Goal: Transaction & Acquisition: Purchase product/service

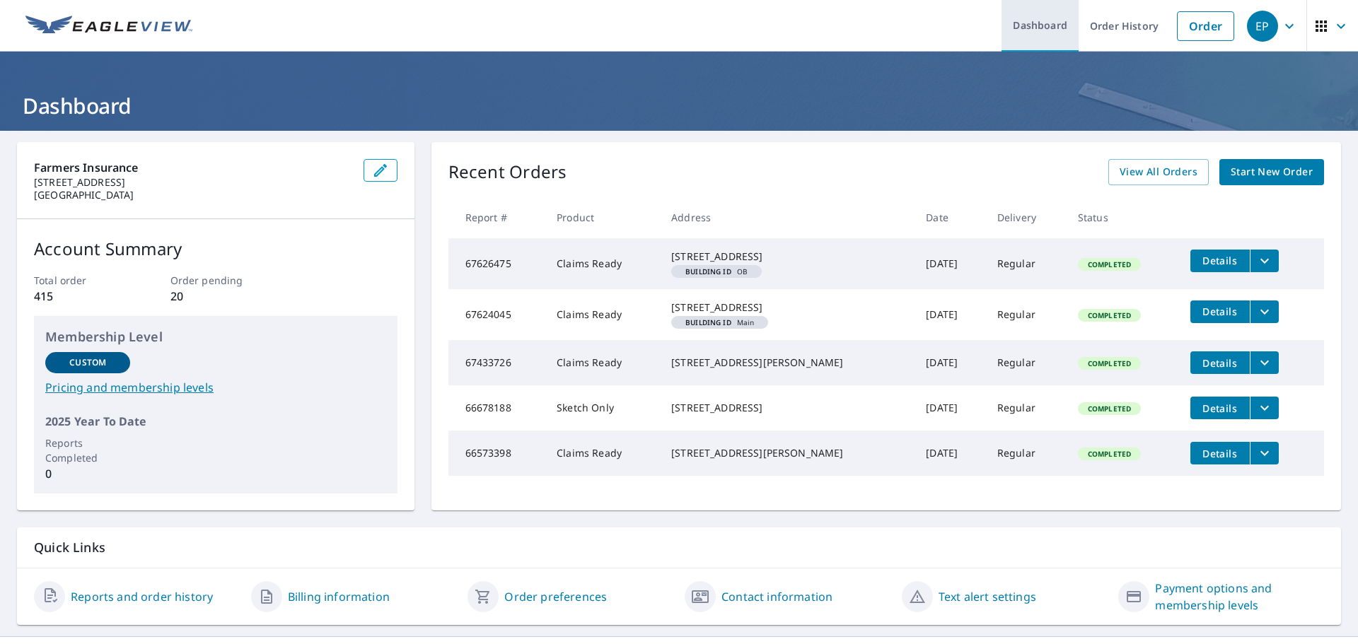
click at [1027, 34] on link "Dashboard" at bounding box center [1039, 26] width 77 height 52
click at [1243, 175] on span "Start New Order" at bounding box center [1271, 172] width 82 height 18
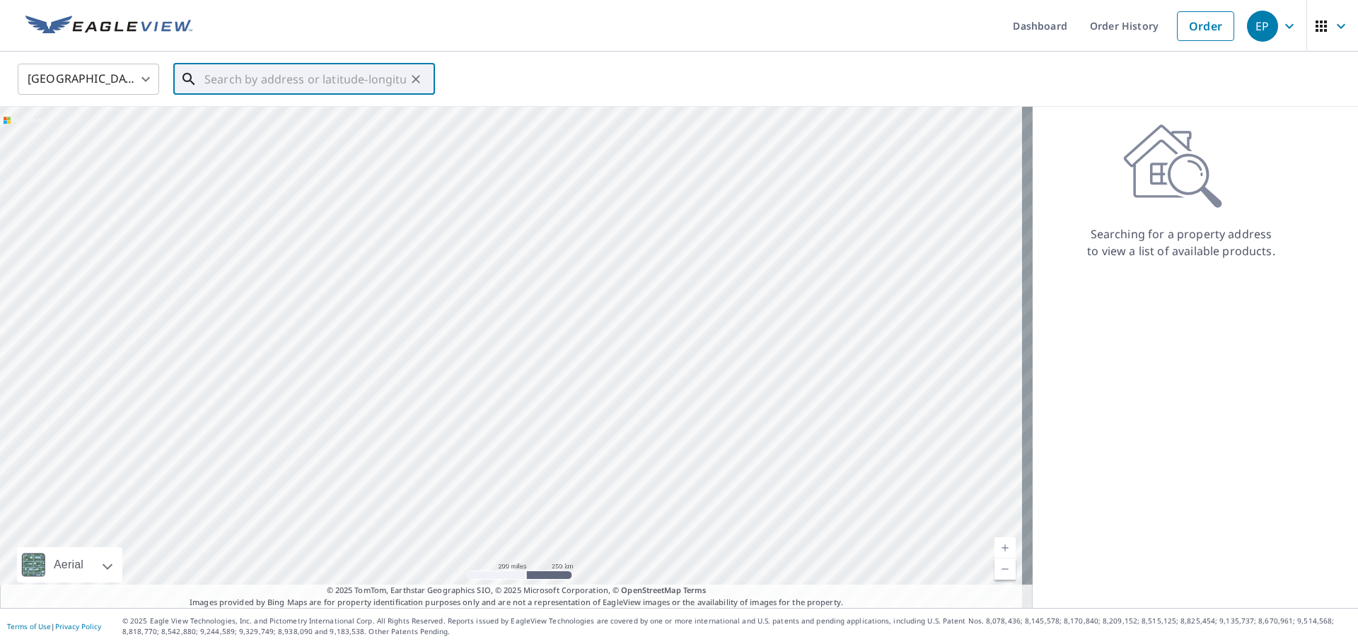
click at [218, 81] on input "text" at bounding box center [305, 79] width 202 height 40
click at [255, 71] on input "text" at bounding box center [305, 79] width 202 height 40
paste input "[STREET_ADDRESS]"
click at [250, 127] on span "[STREET_ADDRESS]" at bounding box center [313, 120] width 222 height 17
type input "[STREET_ADDRESS]"
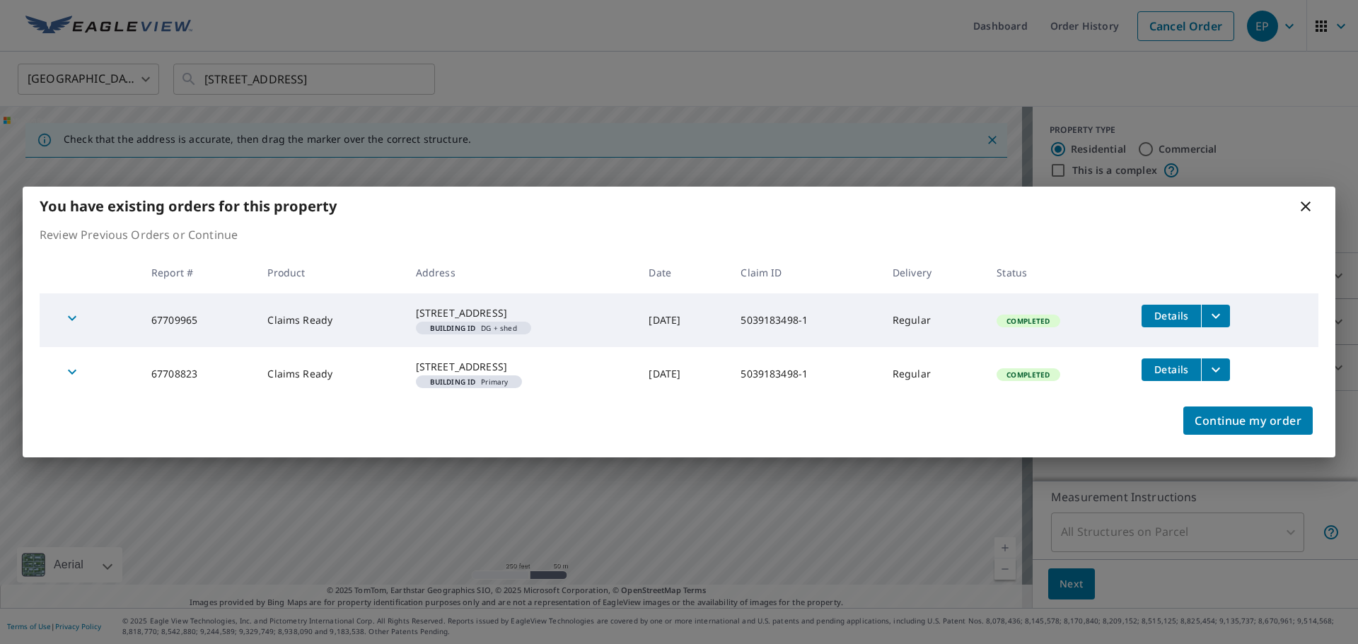
click at [1221, 308] on icon "filesDropdownBtn-67709965" at bounding box center [1215, 316] width 17 height 17
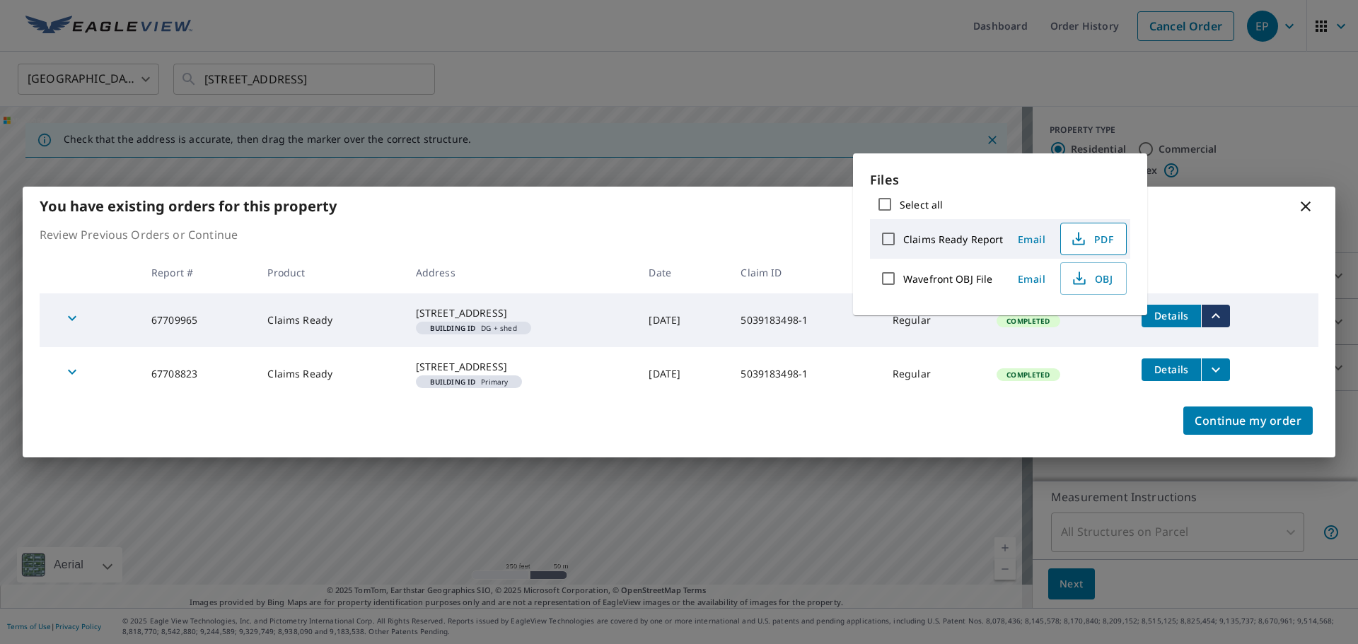
click at [1093, 239] on span "PDF" at bounding box center [1091, 239] width 45 height 17
click at [1237, 431] on span "Continue my order" at bounding box center [1247, 421] width 107 height 20
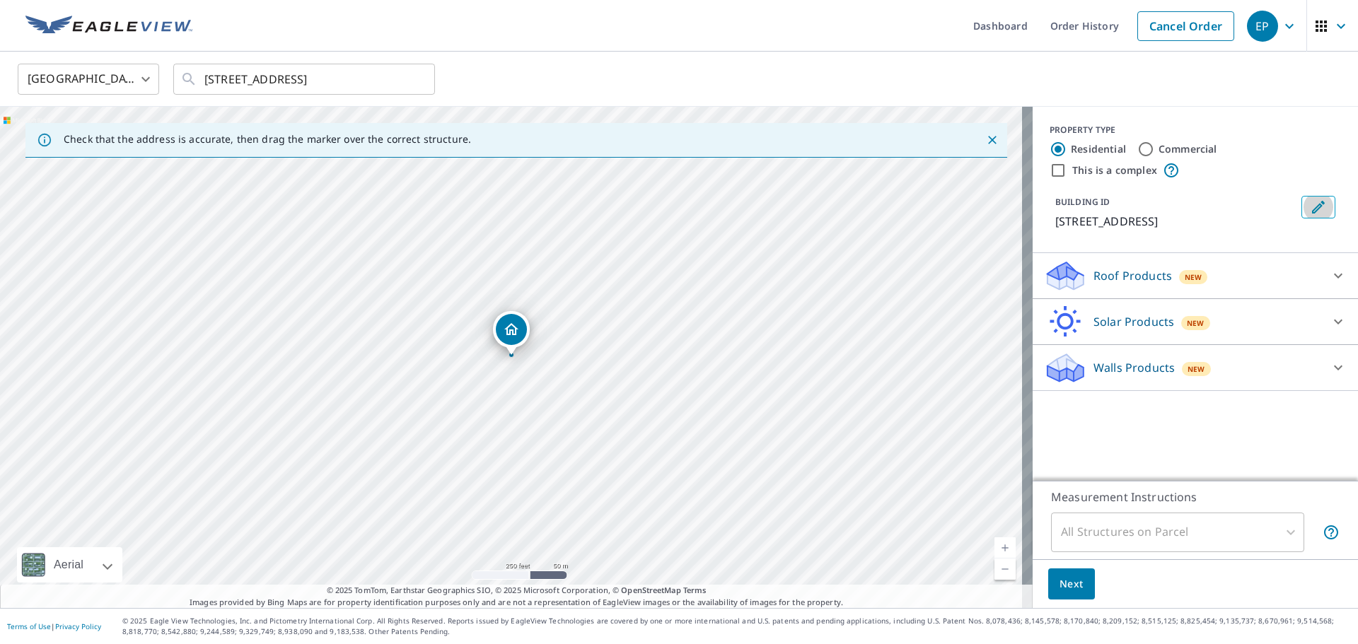
click at [1310, 206] on icon "Edit building 1" at bounding box center [1318, 207] width 17 height 17
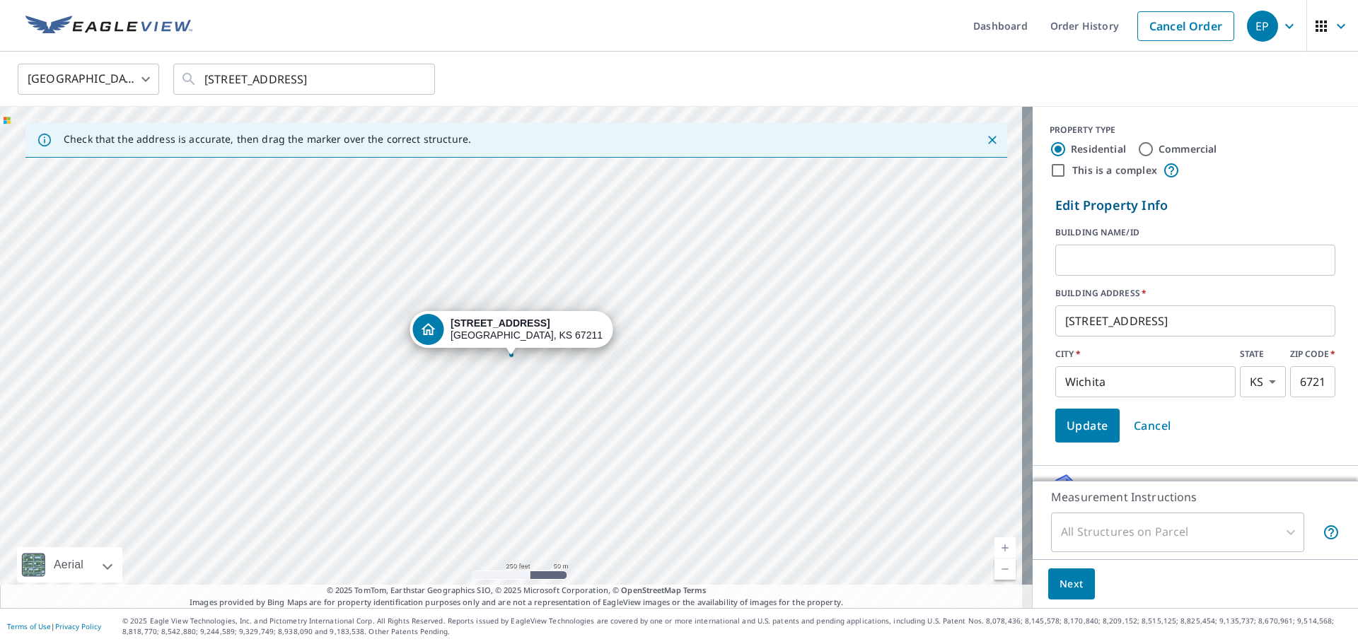
click at [1281, 534] on div "All Structures on Parcel" at bounding box center [1177, 533] width 253 height 40
click at [1191, 535] on div "All Structures on Parcel" at bounding box center [1177, 533] width 253 height 40
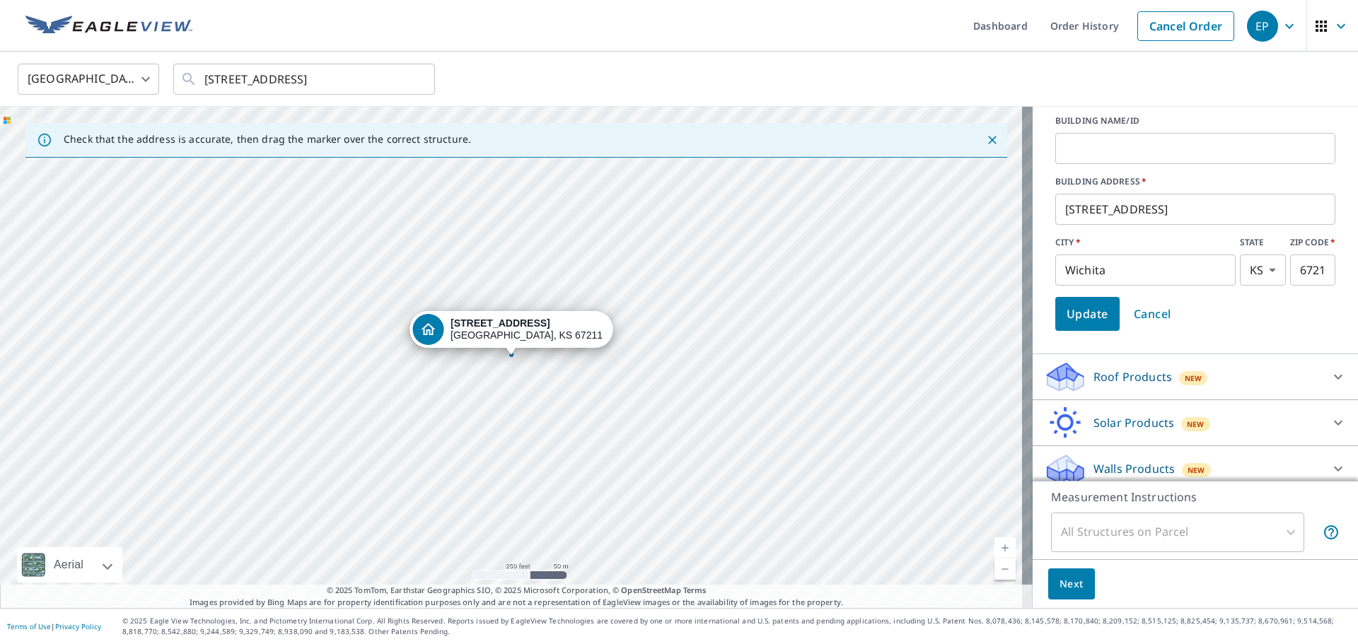
scroll to position [123, 0]
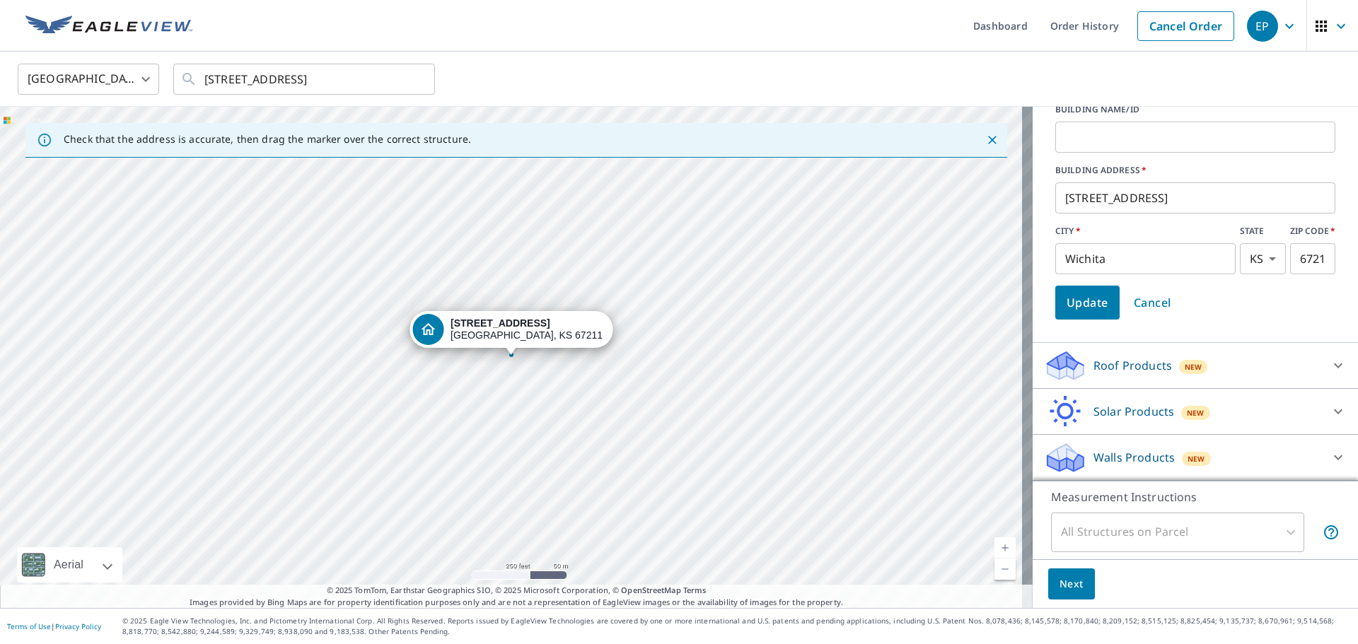
click at [1098, 528] on div "All Structures on Parcel" at bounding box center [1177, 533] width 253 height 40
click at [1063, 588] on span "Next" at bounding box center [1071, 585] width 24 height 18
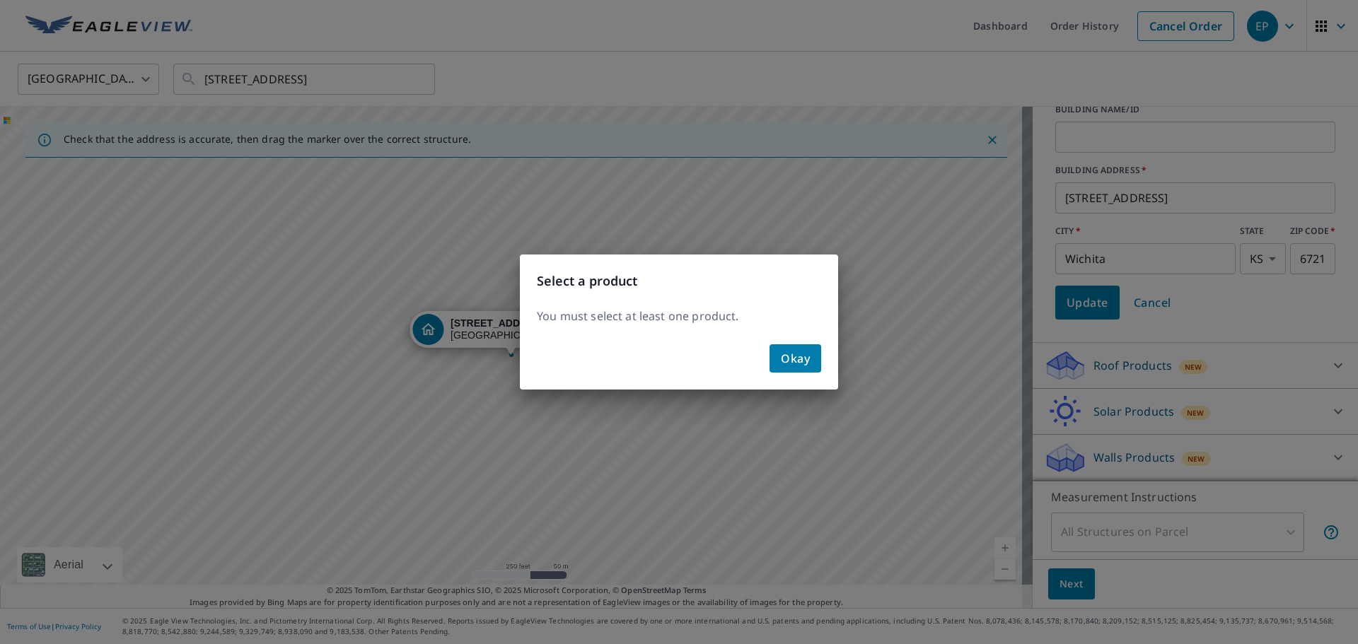
click at [1315, 365] on div "Select a product You must select at least one product. Okay" at bounding box center [679, 322] width 1358 height 644
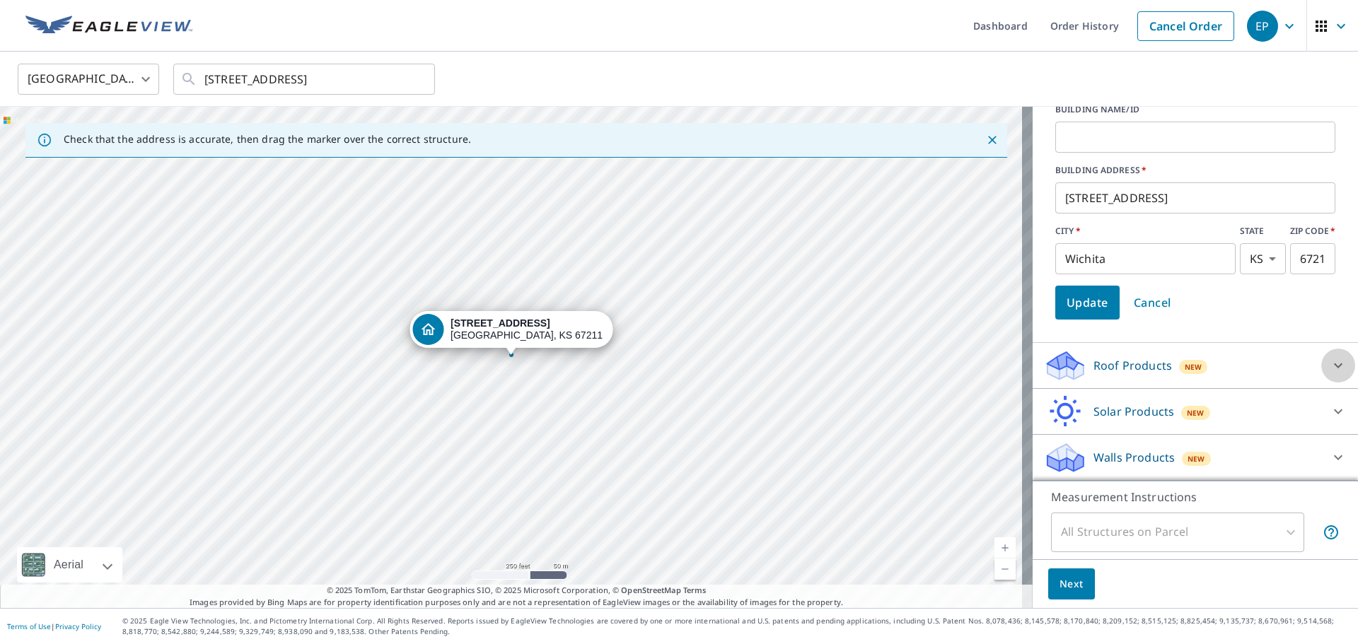
click at [1329, 365] on icon at bounding box center [1337, 365] width 17 height 17
click at [1334, 365] on icon at bounding box center [1338, 365] width 8 height 5
click at [1329, 365] on icon at bounding box center [1337, 365] width 17 height 17
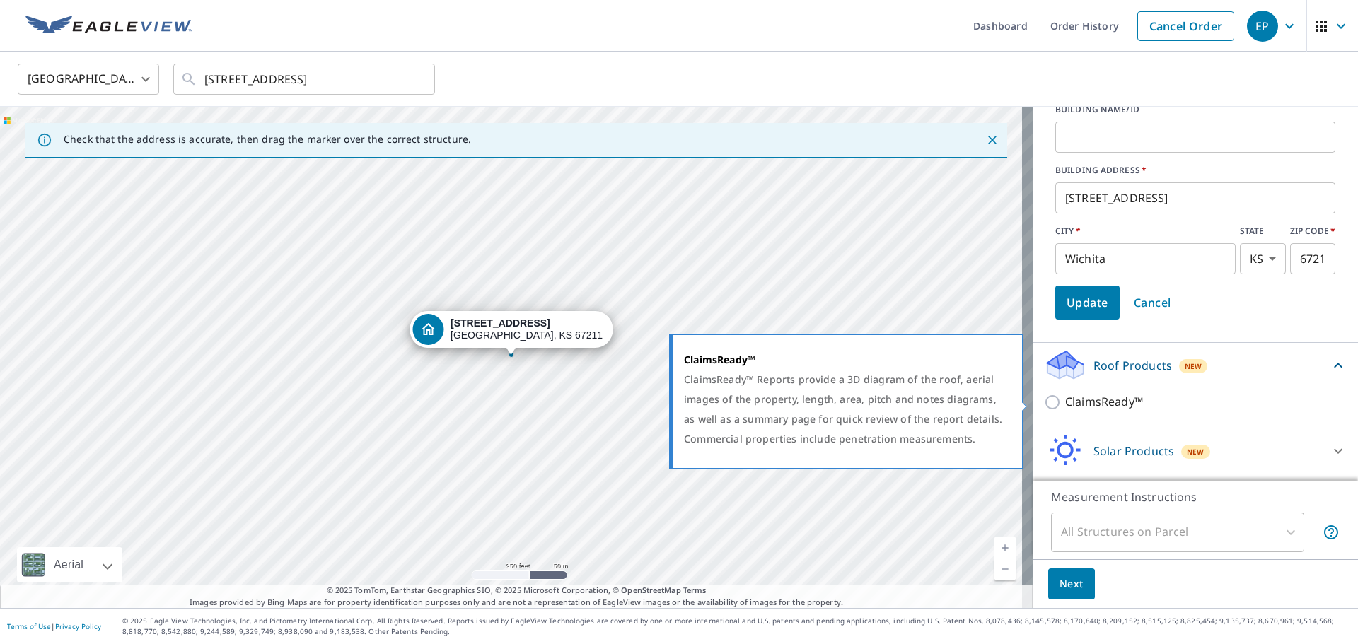
click at [1044, 403] on input "ClaimsReady™" at bounding box center [1054, 402] width 21 height 17
checkbox input "true"
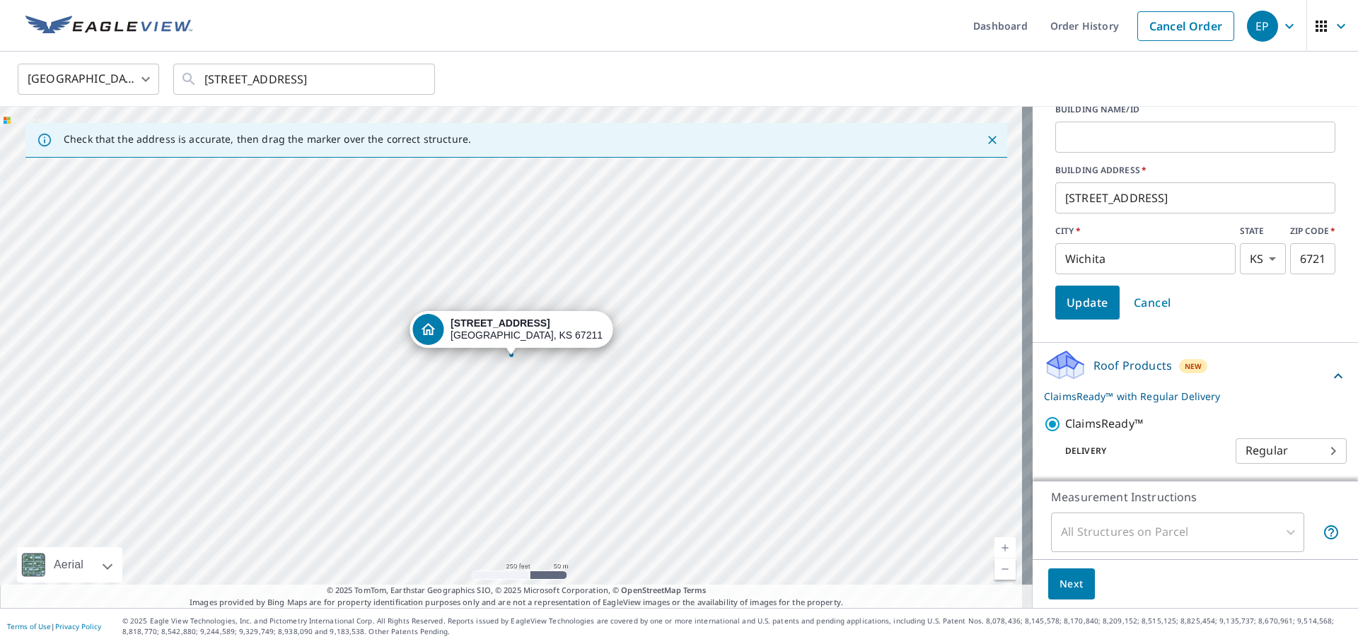
click at [1308, 446] on body "EP EP Dashboard Order History Cancel Order EP [GEOGRAPHIC_DATA] [GEOGRAPHIC_DAT…" at bounding box center [679, 322] width 1358 height 644
drag, startPoint x: 1338, startPoint y: 347, endPoint x: 1349, endPoint y: 413, distance: 66.7
click at [1349, 413] on div at bounding box center [679, 322] width 1358 height 644
click at [1285, 543] on div "All Structures on Parcel" at bounding box center [1177, 533] width 253 height 40
click at [1059, 590] on span "Next" at bounding box center [1071, 585] width 24 height 18
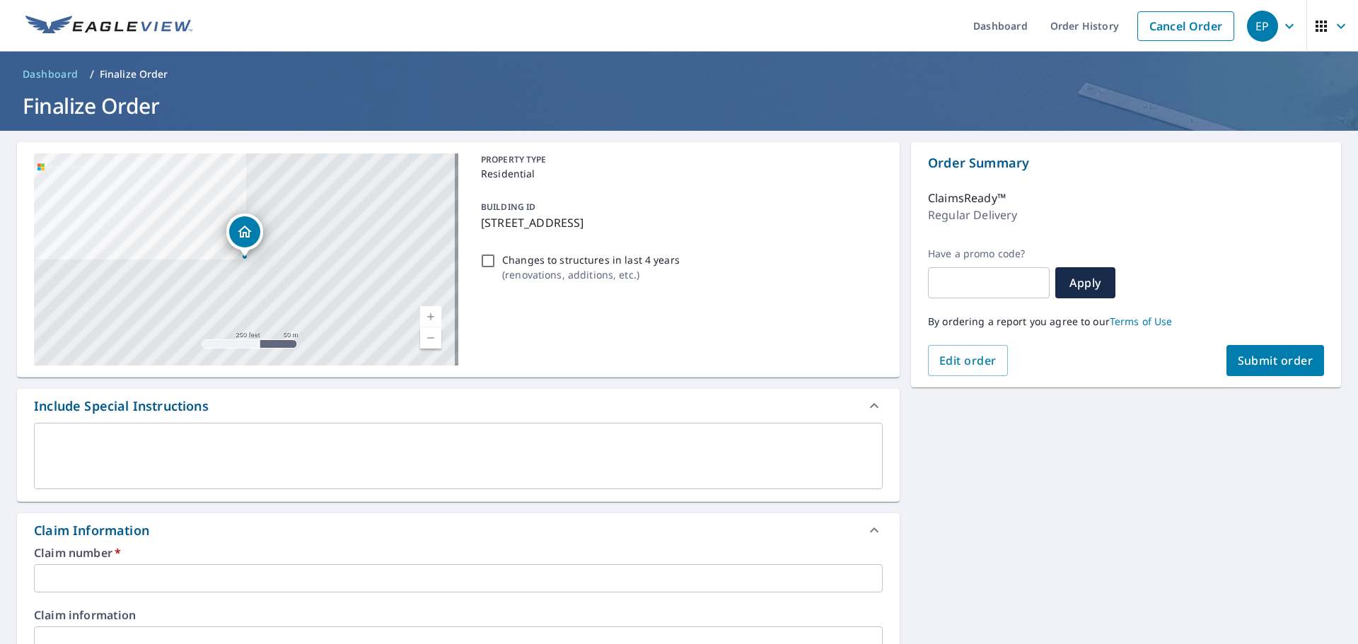
click at [424, 313] on link "Current Level 17, Zoom In" at bounding box center [430, 316] width 21 height 21
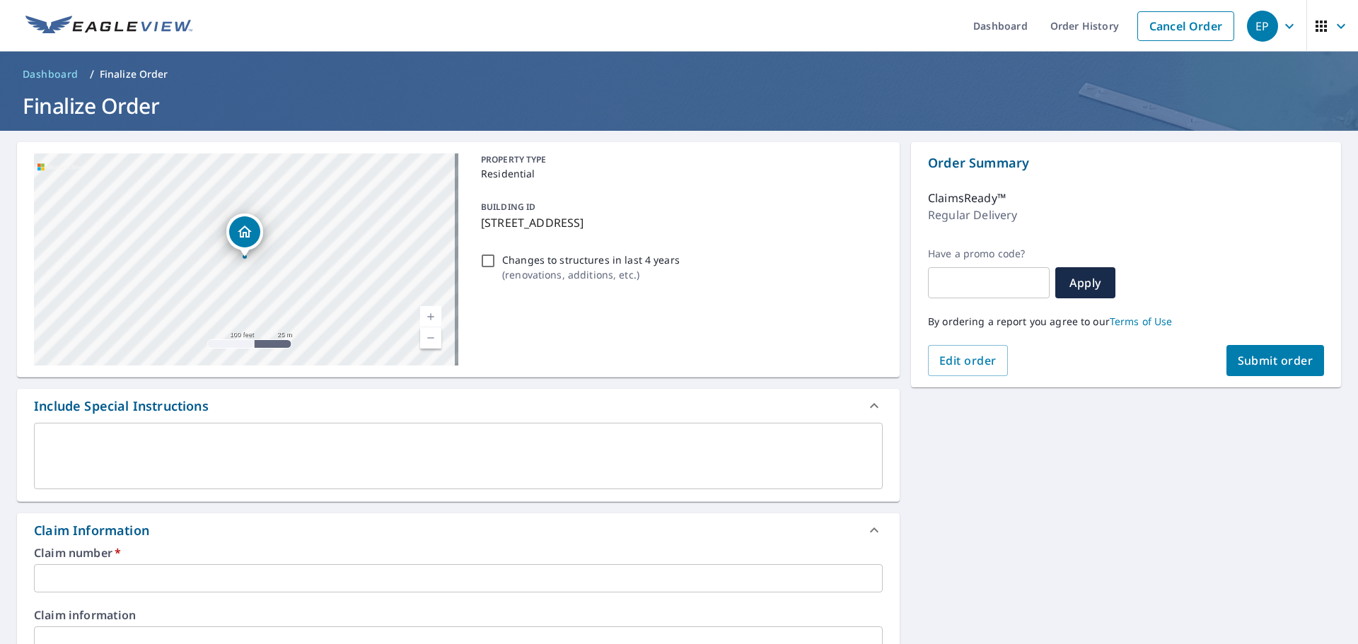
click at [424, 313] on link "Current Level 18, Zoom In" at bounding box center [430, 316] width 21 height 21
click at [424, 313] on link "Current Level 19, Zoom In" at bounding box center [430, 316] width 21 height 21
click at [94, 453] on textarea at bounding box center [458, 456] width 829 height 40
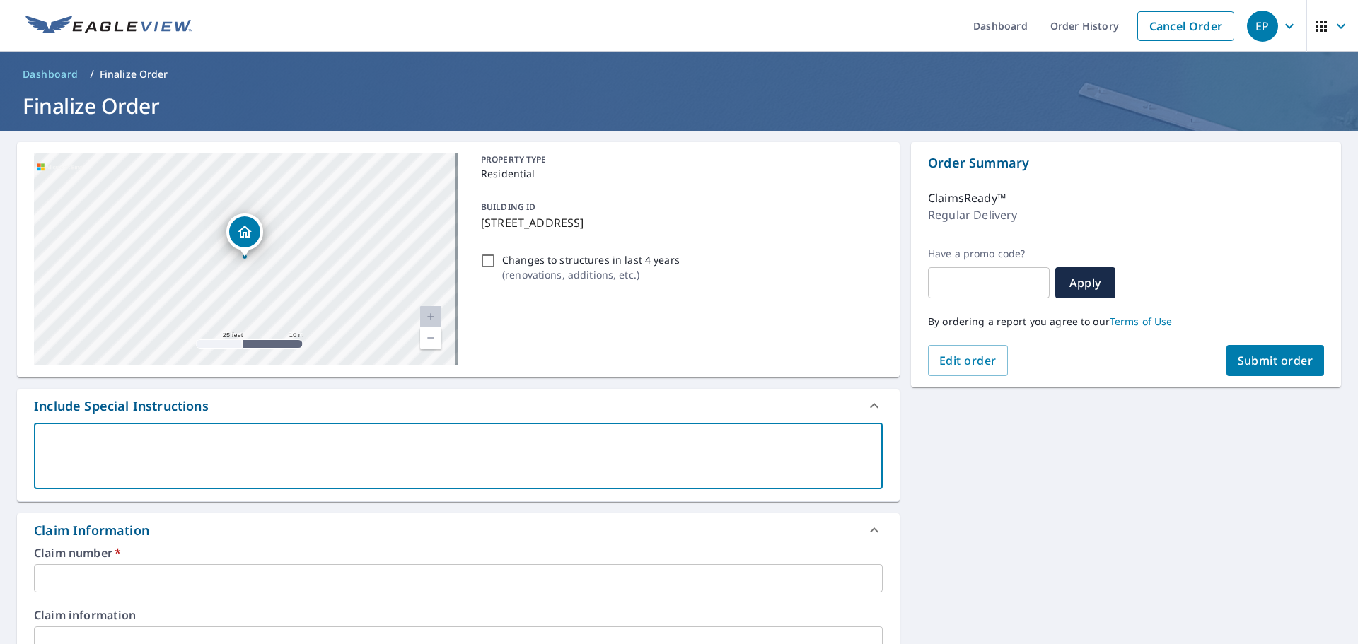
type textarea "P"
type textarea "x"
type textarea "PL"
type textarea "x"
type textarea "PLE"
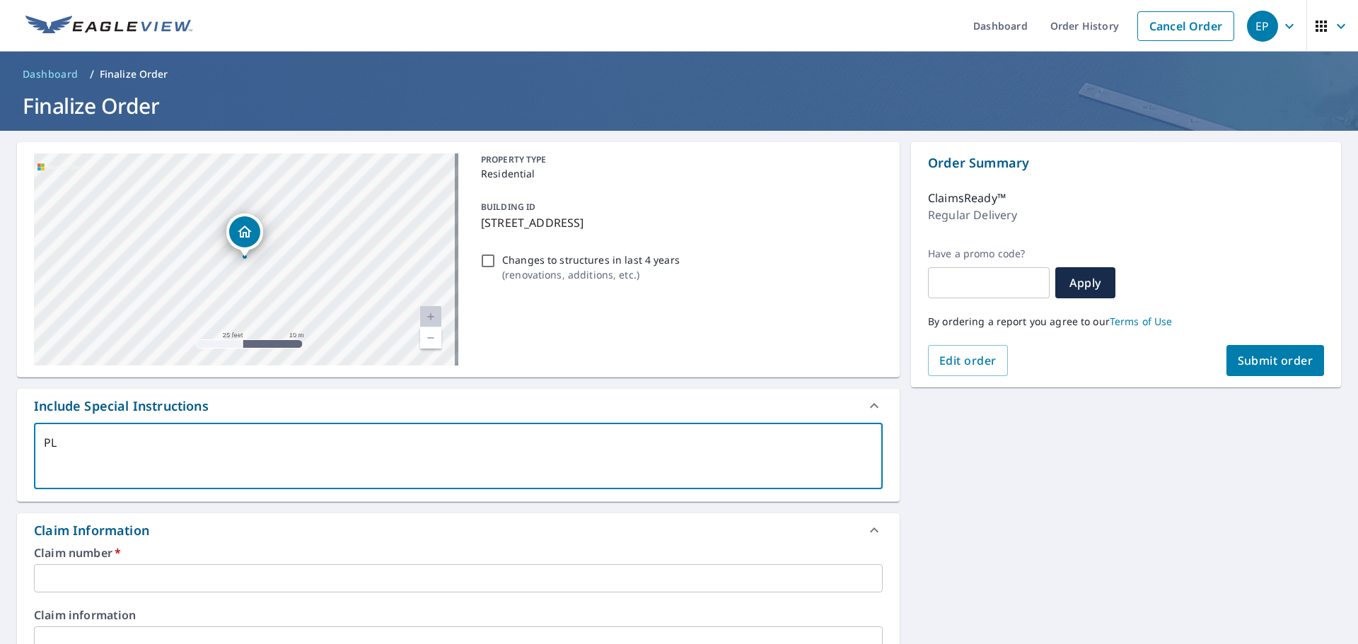
type textarea "x"
type textarea "PLEA"
type textarea "x"
type textarea "PLEAS"
type textarea "x"
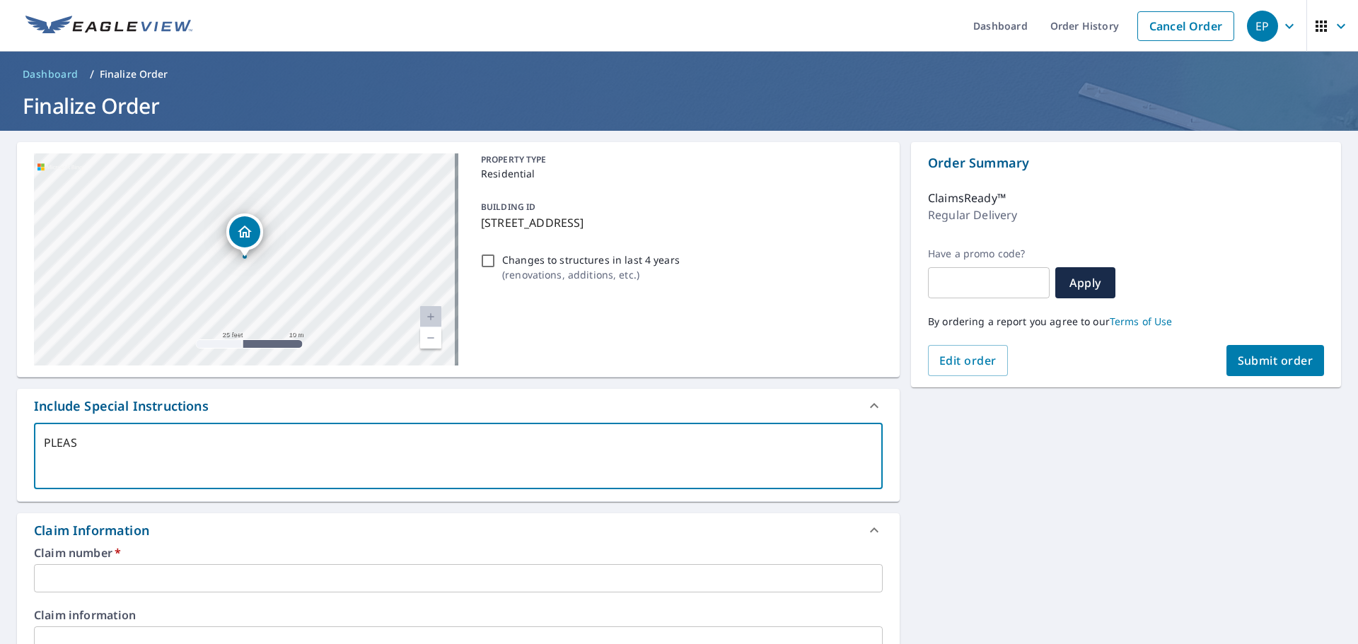
type textarea "PLEASE"
type textarea "x"
type textarea "PLEASE"
type textarea "x"
type textarea "PLEASE I"
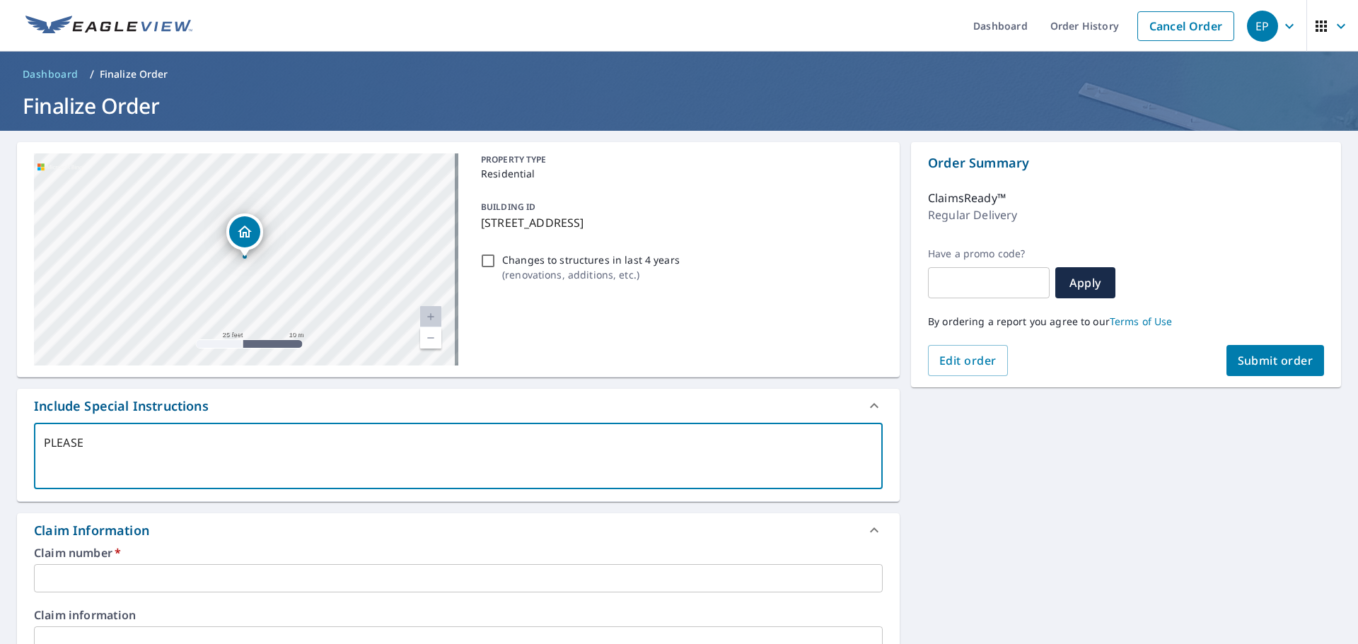
type textarea "x"
type textarea "PLEASE IN"
type textarea "x"
type textarea "PLEASE INC"
type textarea "x"
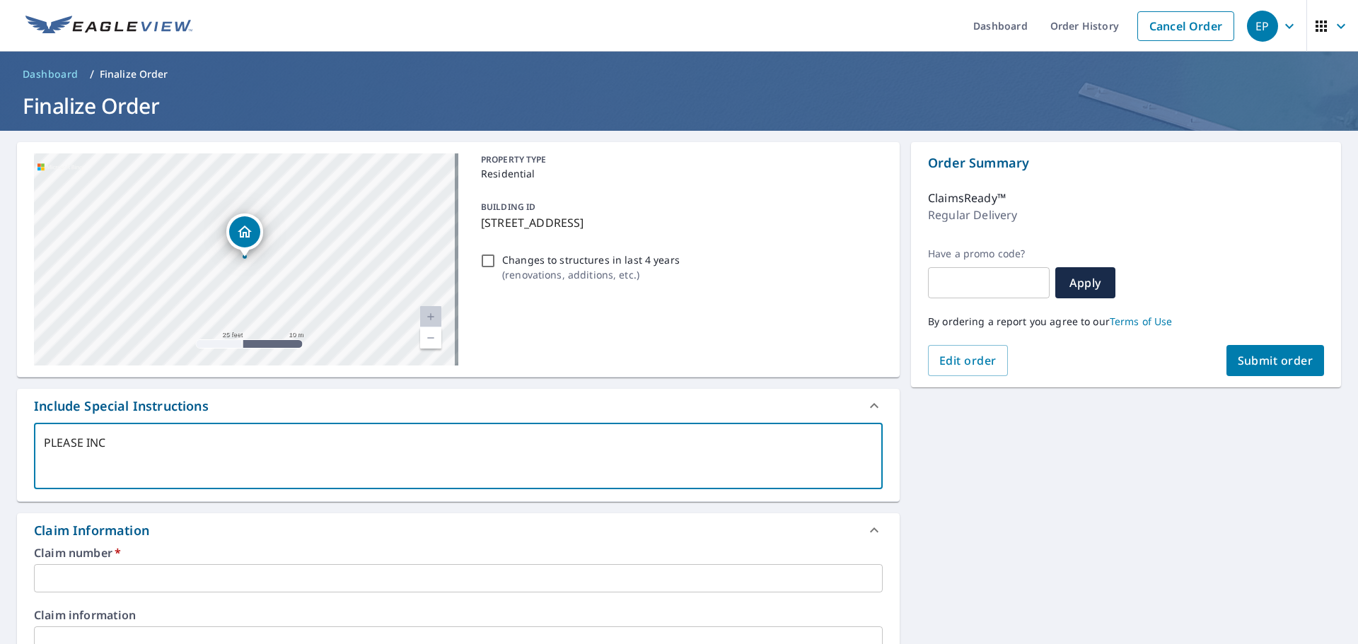
type textarea "PLEASE INCL"
type textarea "x"
type textarea "PLEASE INCLU"
type textarea "x"
type textarea "PLEASE INCLUD"
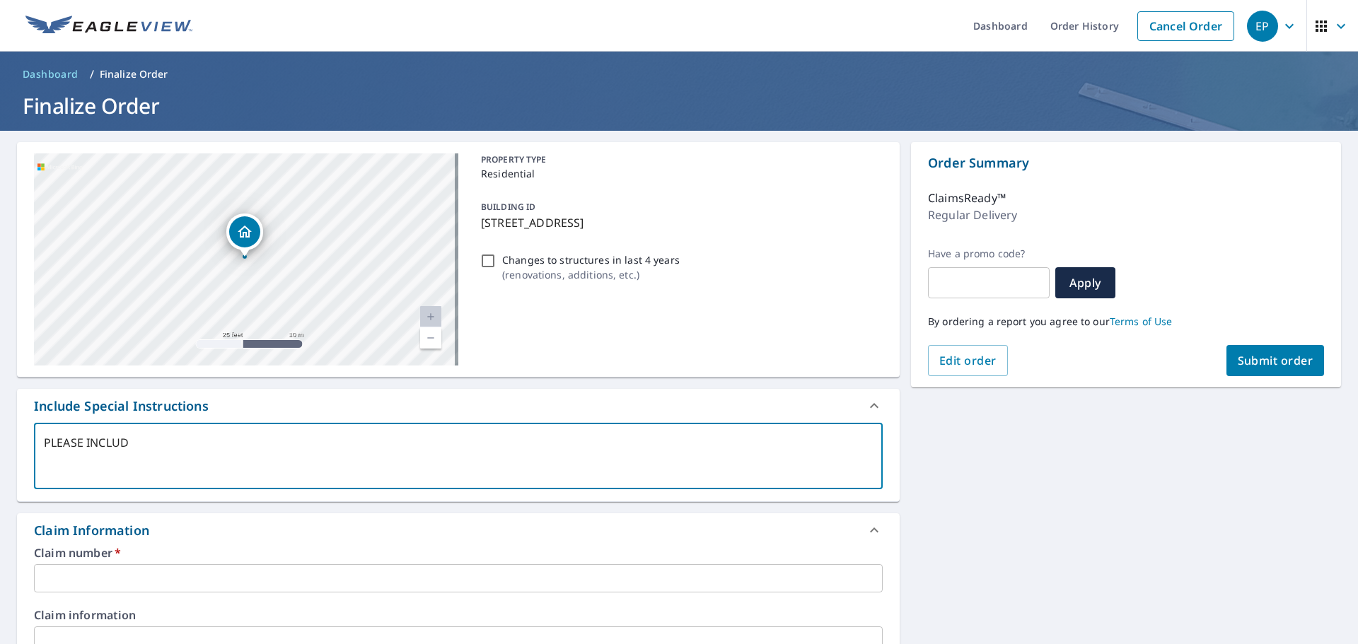
type textarea "x"
type textarea "PLEASE INCLUDE"
type textarea "x"
type textarea "PLEASE INCLUDED"
type textarea "x"
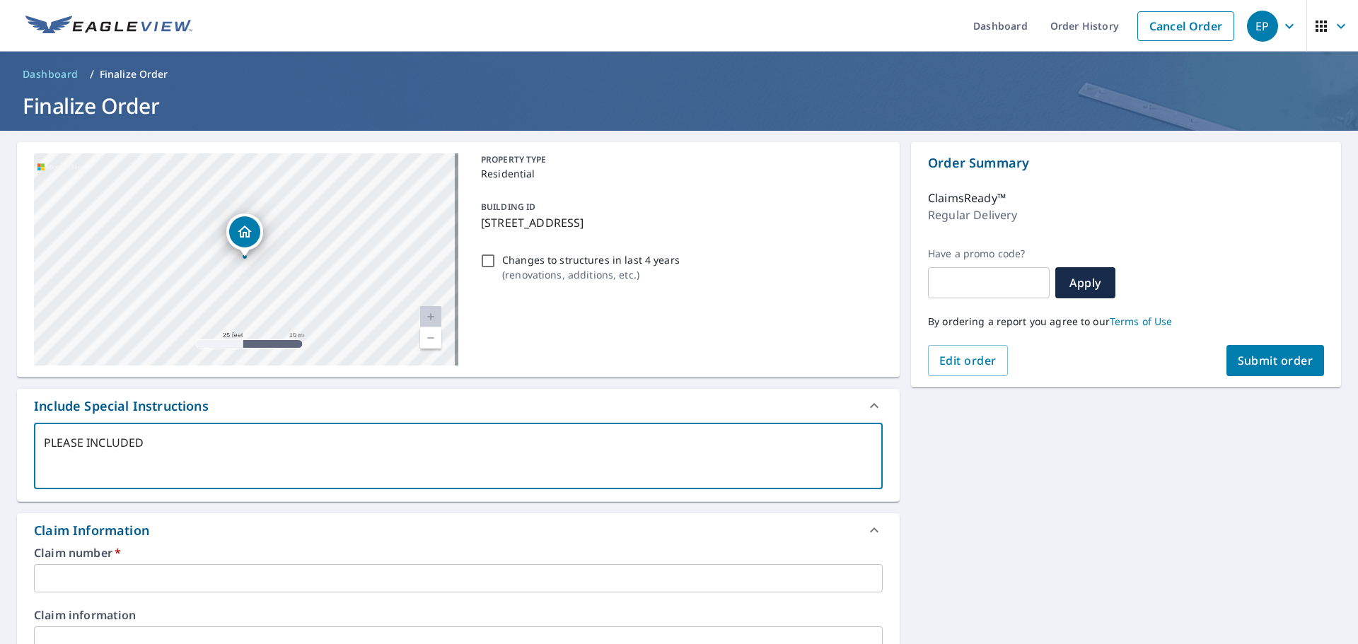
type textarea "PLEASE INCLUDED"
type textarea "x"
type textarea "PLEASE INCLUDED TH"
type textarea "x"
type textarea "PLEASE INCLUDED THE"
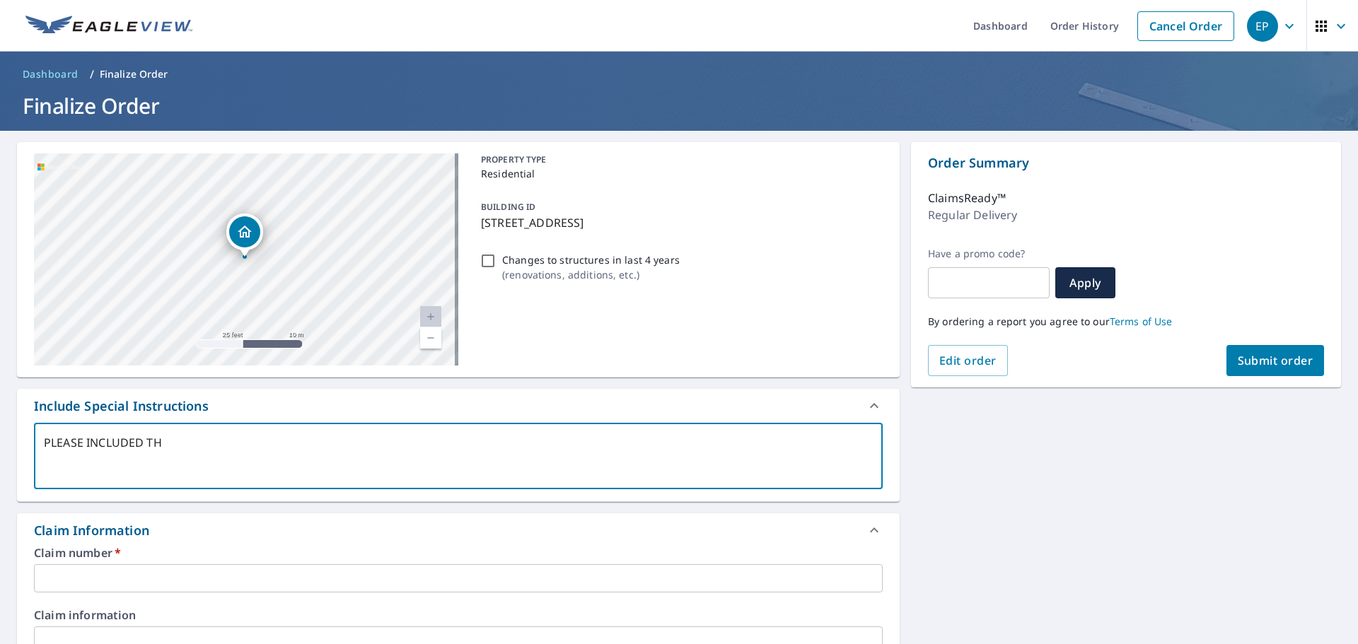
type textarea "x"
type textarea "PLEASE INCLUDED THE"
type textarea "x"
type textarea "PLEASE INCLUDED THE D"
type textarea "x"
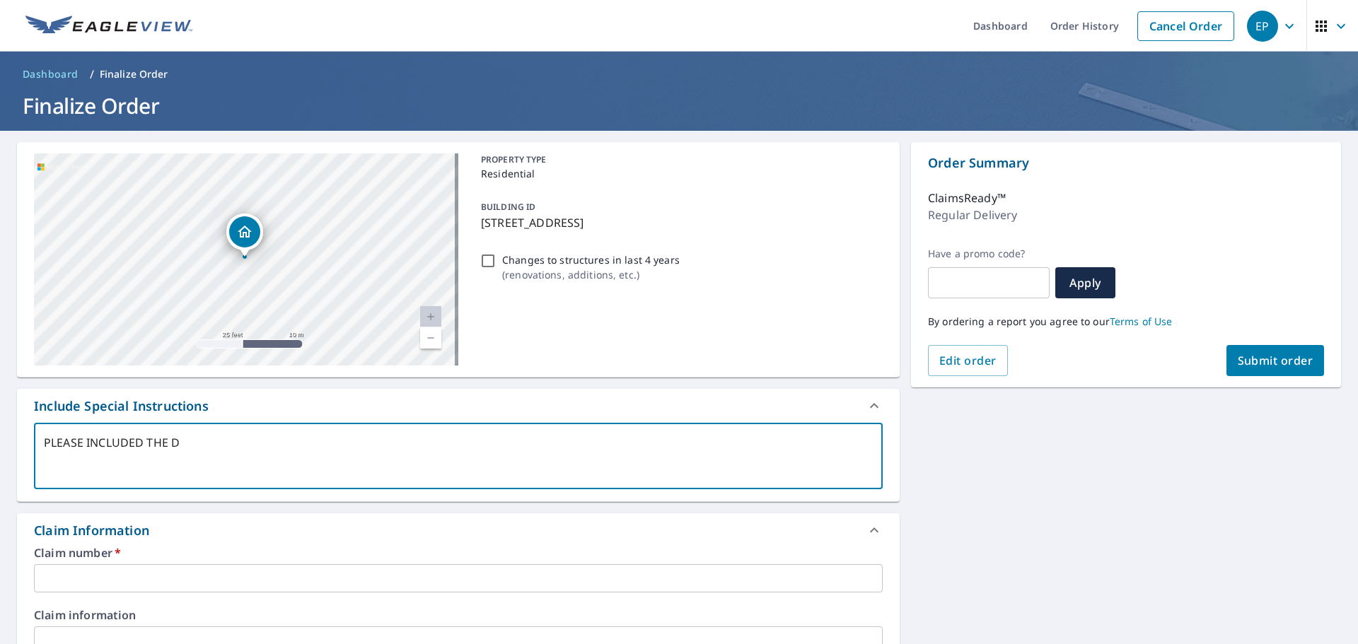
type textarea "PLEASE INCLUDED THE DE"
type textarea "x"
type textarea "PLEASE INCLUDED THE DET"
type textarea "x"
type textarea "PLEASE INCLUDED THE DETA"
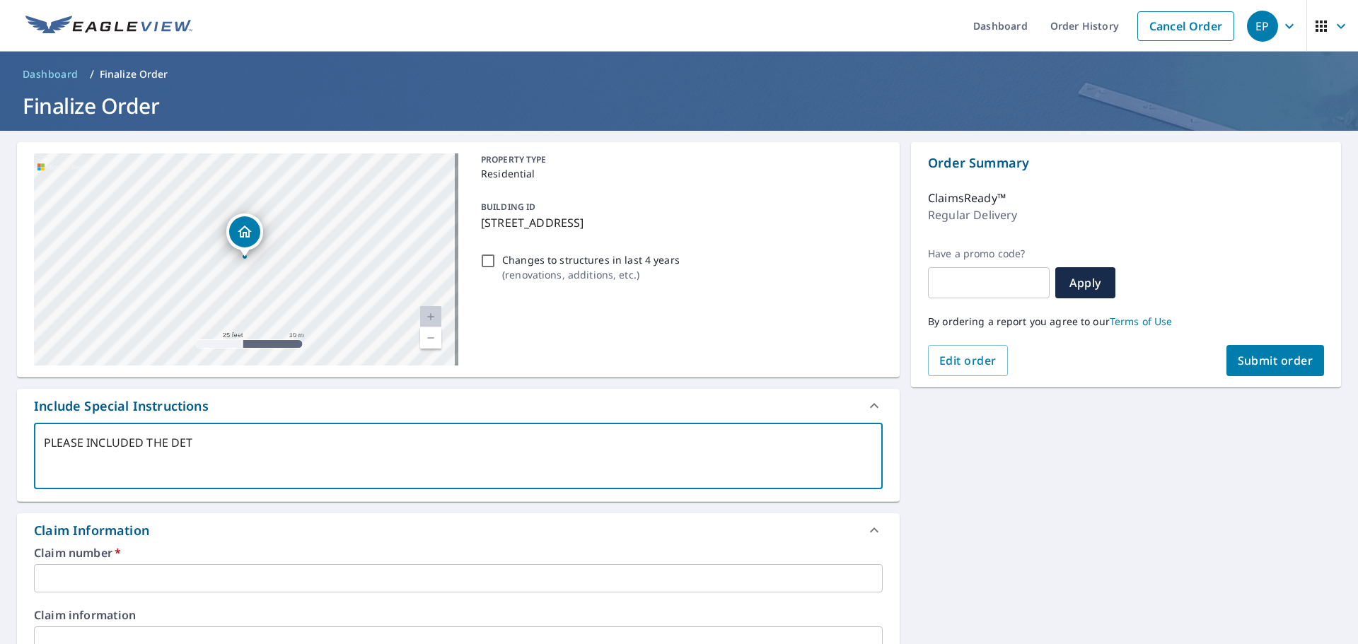
type textarea "x"
type textarea "PLEASE INCLUDED THE DETAC"
type textarea "x"
type textarea "PLEASE INCLUDED THE DETACH"
type textarea "x"
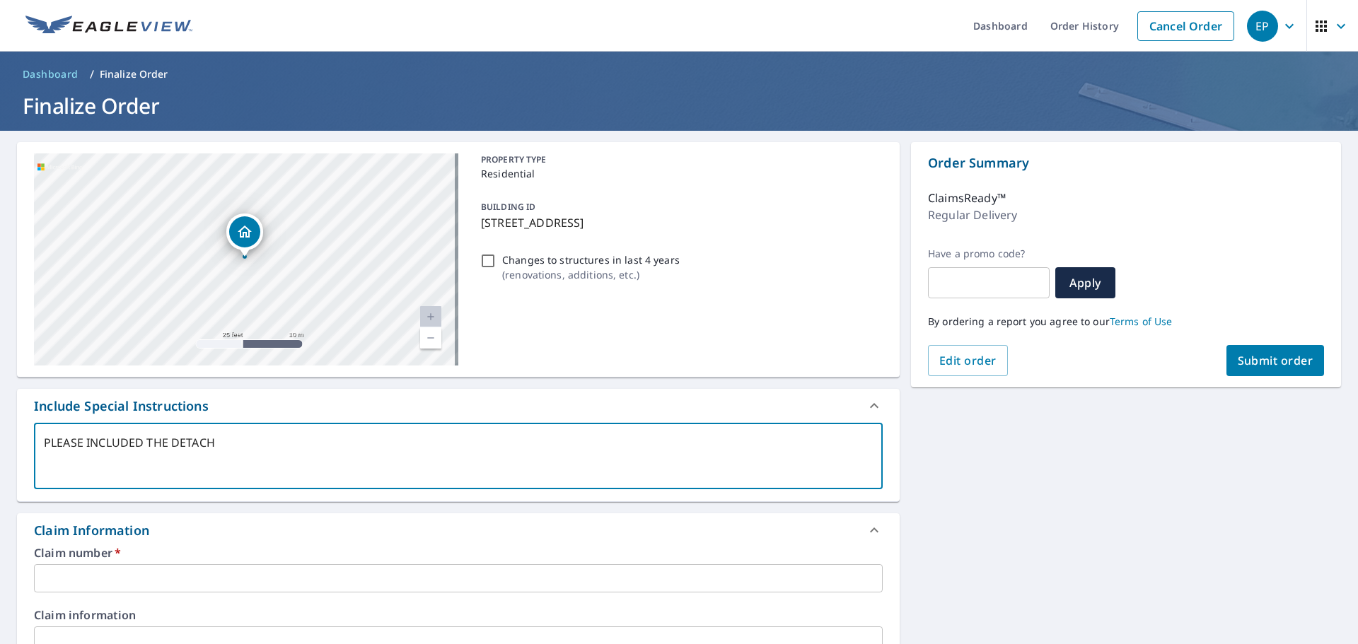
type textarea "PLEASE INCLUDED THE DETACHE"
type textarea "x"
type textarea "PLEASE INCLUDED THE DETACHED"
type textarea "x"
type textarea "PLEASE INCLUDED THE DETACHED"
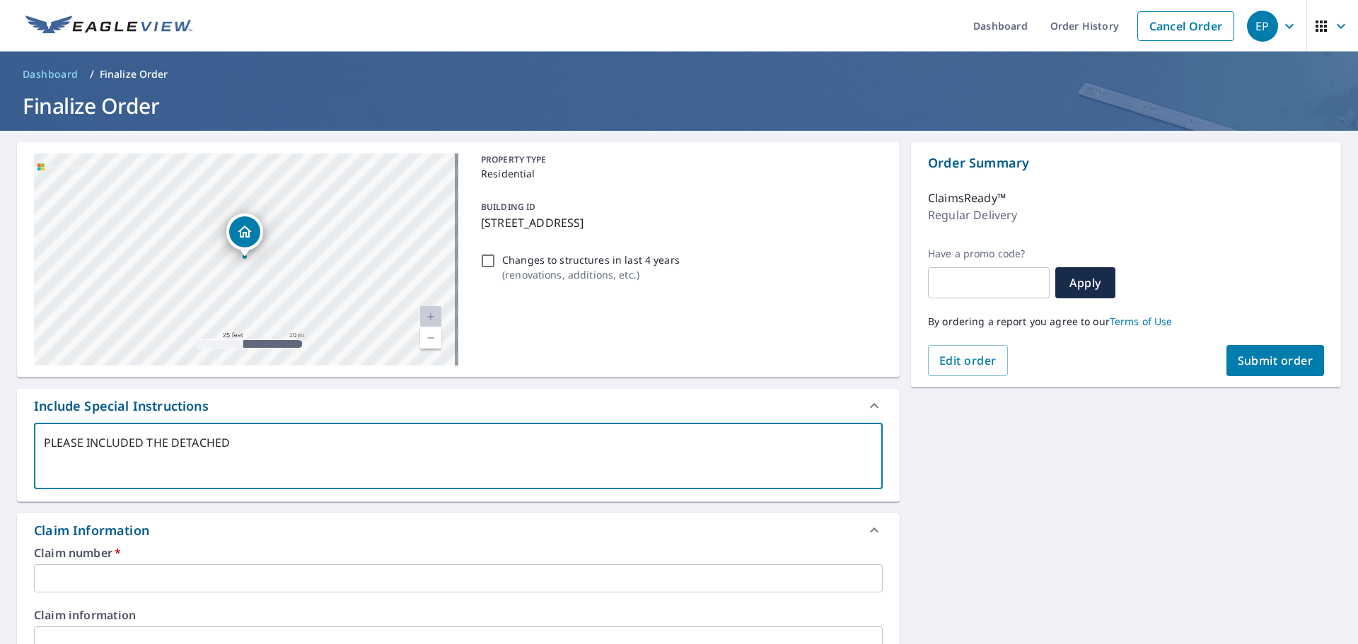
type textarea "x"
type textarea "PLEASE INCLUDED THE DETACHED"
type textarea "x"
type textarea "PLEASE INCLUDED THE DETACHE"
type textarea "x"
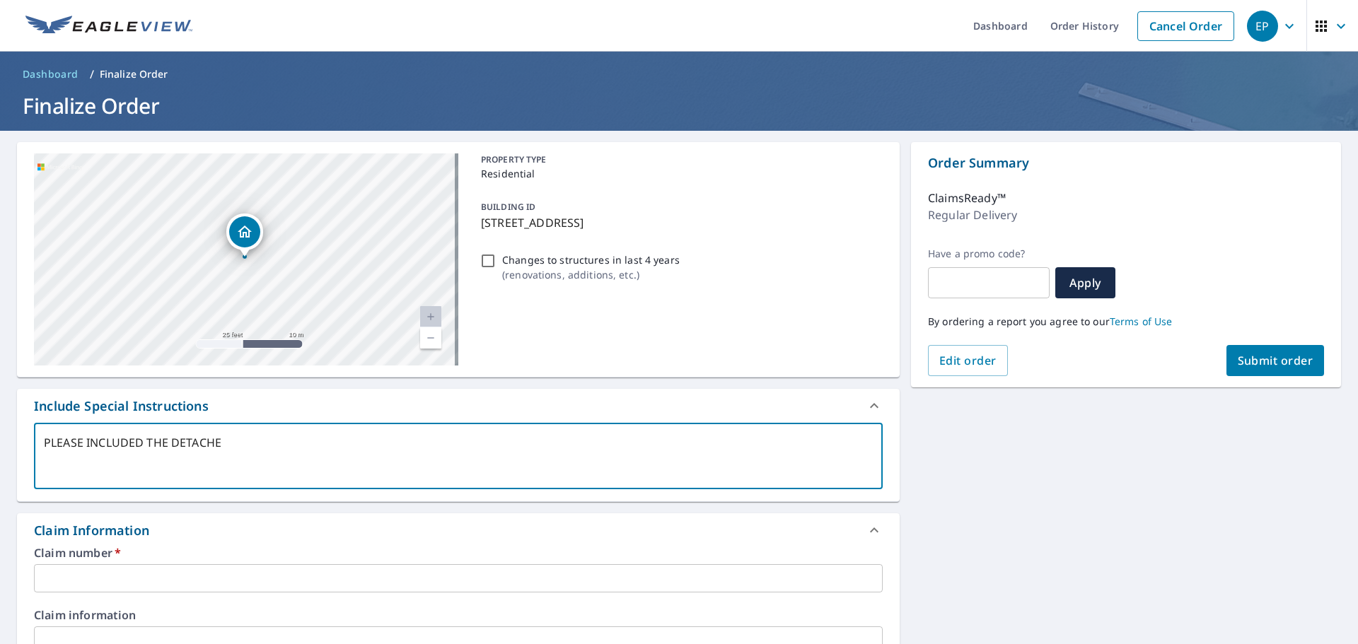
type textarea "PLEASE INCLUDED THE DETACH"
type textarea "x"
type textarea "PLEASE INCLUDED THE DETAC"
type textarea "x"
type textarea "PLEASE INCLUDED THE DETA"
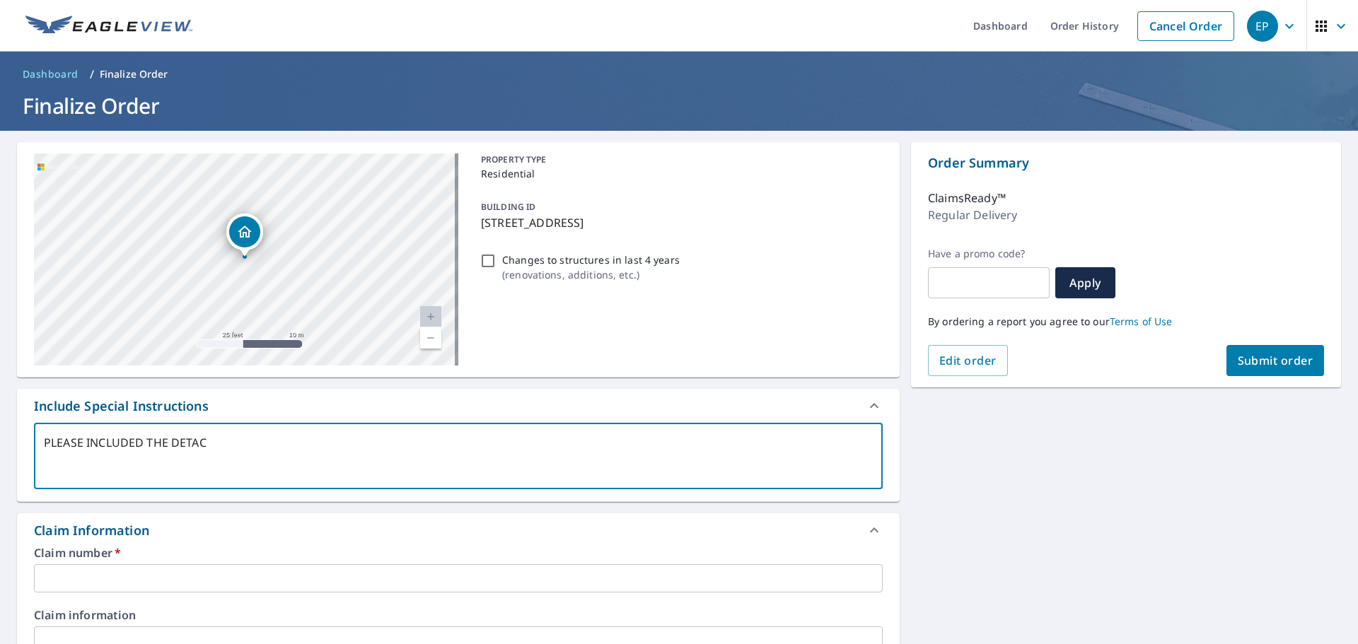
type textarea "x"
type textarea "PLEASE INCLUDED THE DET"
type textarea "x"
type textarea "PLEASE INCLUDED THE DETT"
type textarea "x"
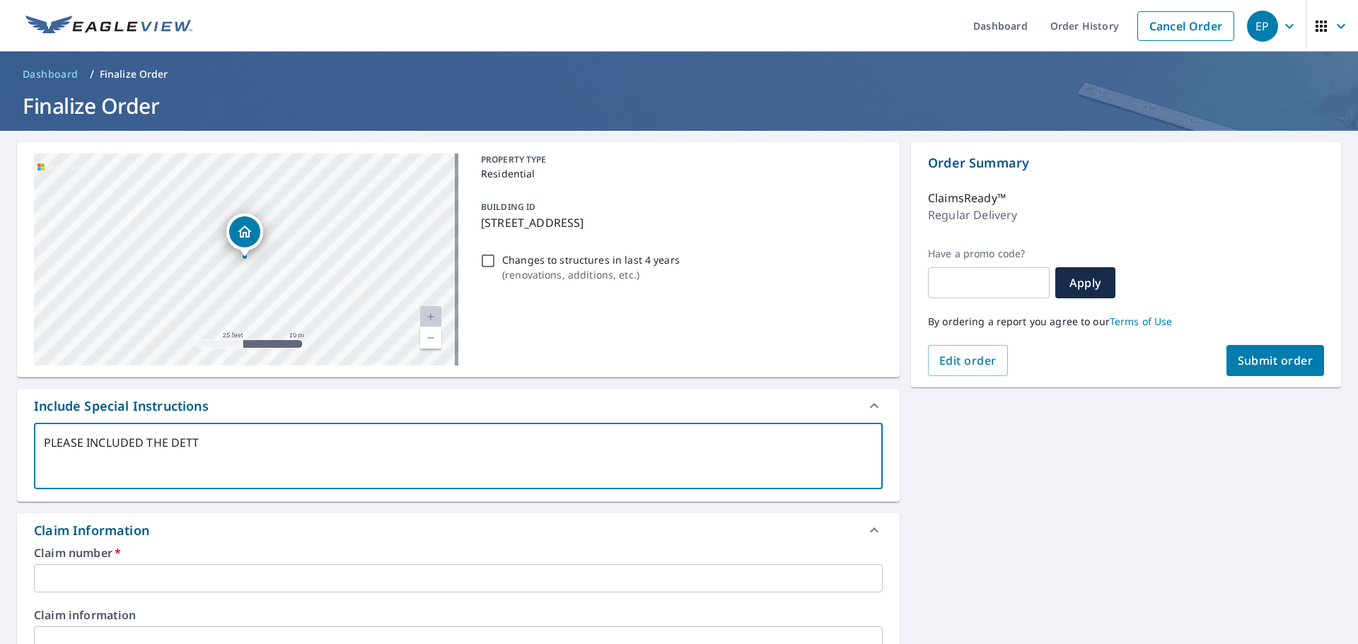
type textarea "PLEASE INCLUDED THE DETTA"
type textarea "x"
type textarea "PLEASE INCLUDED THE DETTAC"
type textarea "x"
type textarea "PLEASE INCLUDED THE DETTACH"
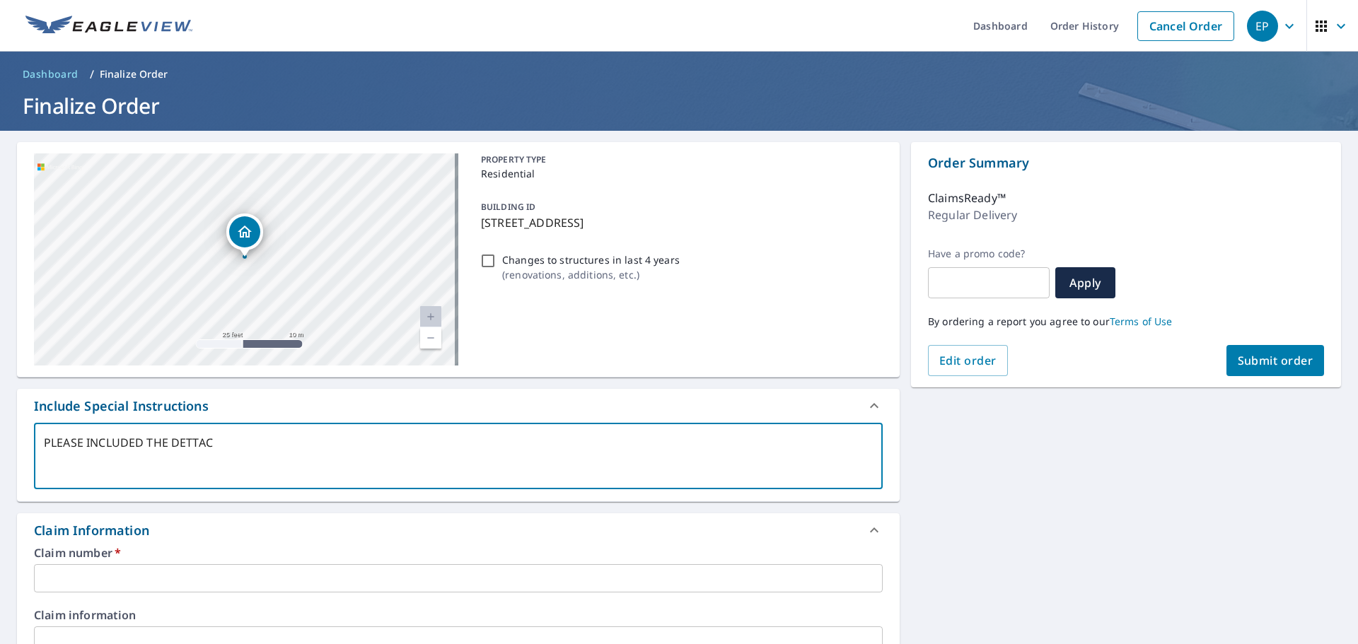
type textarea "x"
type textarea "PLEASE INCLUDED THE DETTACHE"
type textarea "x"
type textarea "PLEASE INCLUDED THE DETTACHED"
type textarea "x"
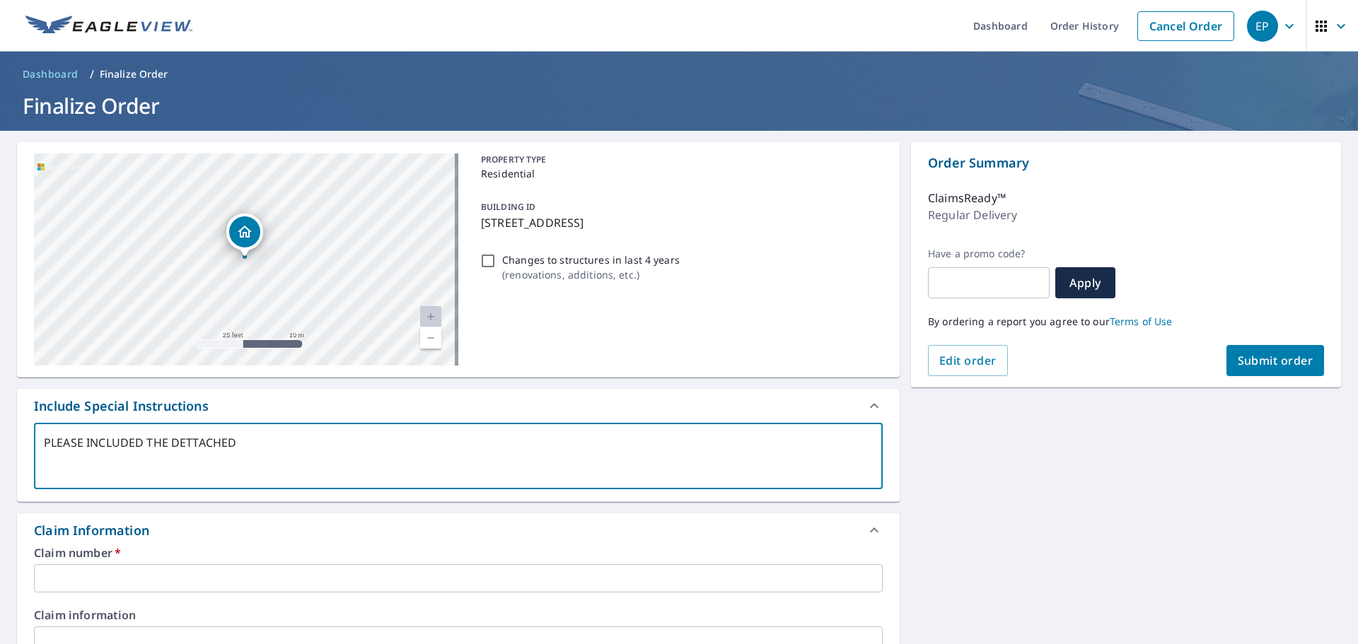
type textarea "PLEASE INCLUDED THE DETTACHED"
type textarea "x"
type textarea "PLEASE INCLUDED THE DETACHED"
type textarea "x"
type textarea "PLEASE INCLUDED THE DETACHED"
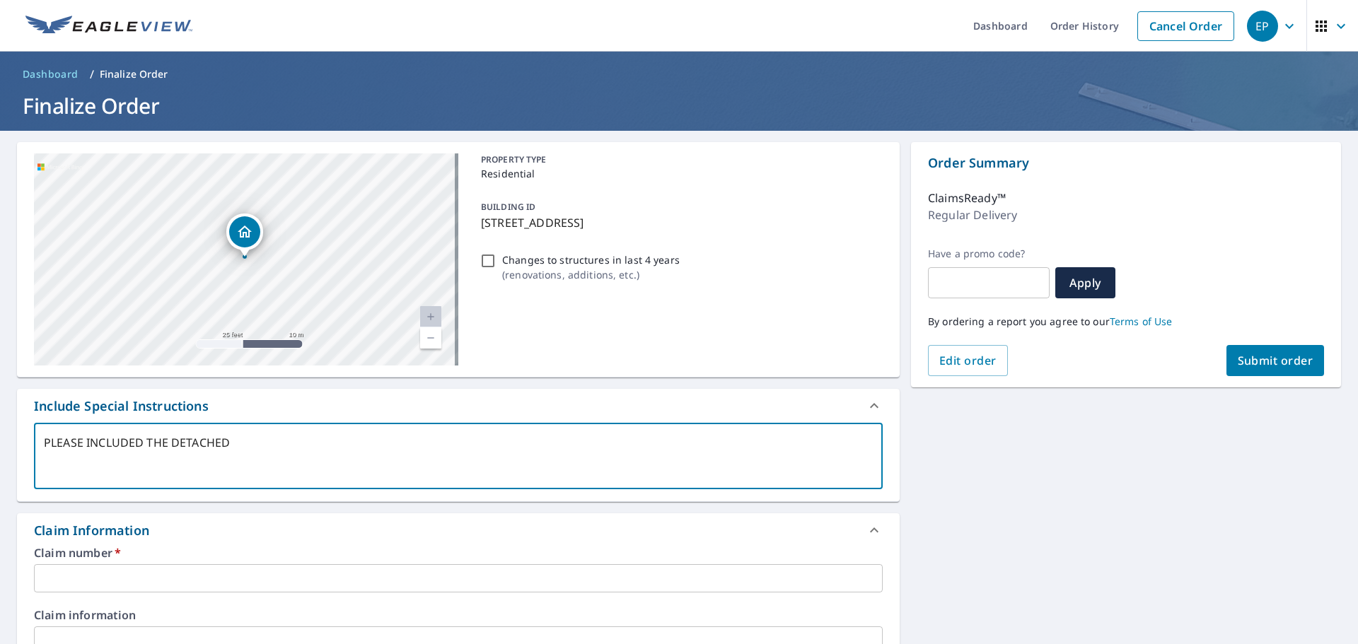
type textarea "x"
type textarea "PLEASE INCLUDED THE DETACHED G"
type textarea "x"
type textarea "PLEASE INCLUDED THE DETACHED GA"
type textarea "x"
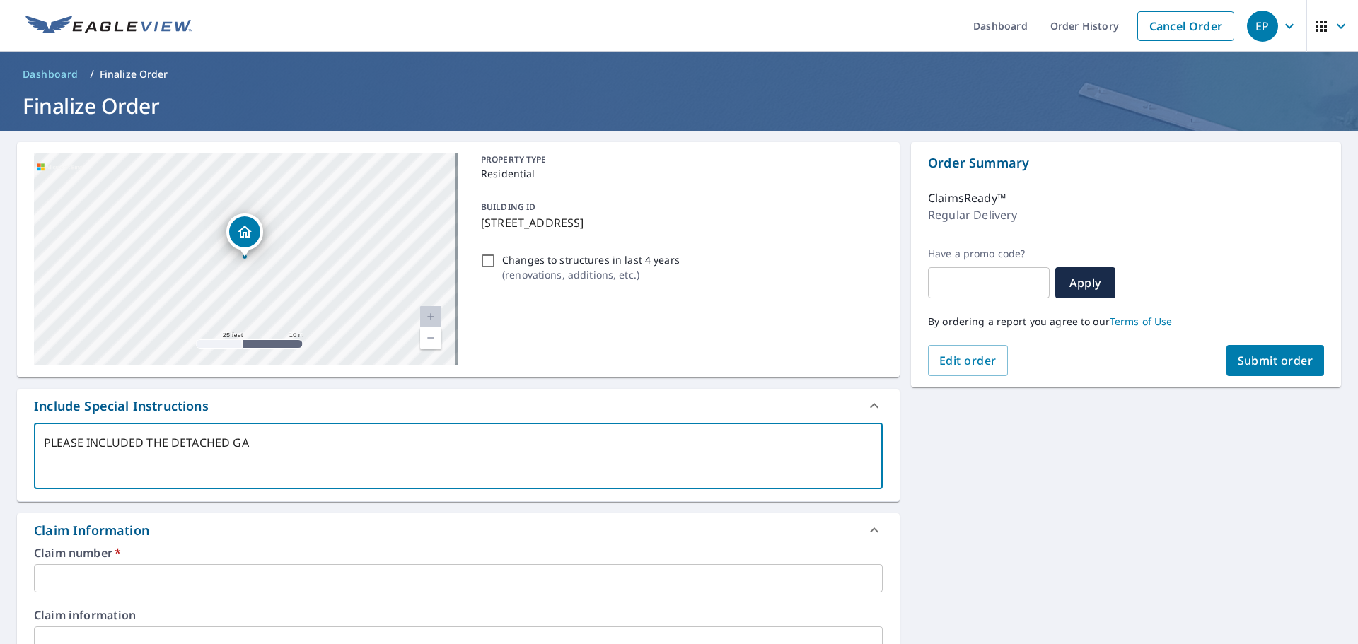
type textarea "PLEASE INCLUDED THE DETACHED GAR"
type textarea "x"
type textarea "PLEASE INCLUDED THE DETACHED GARA"
type textarea "x"
type textarea "PLEASE INCLUDED THE DETACHED GARAG"
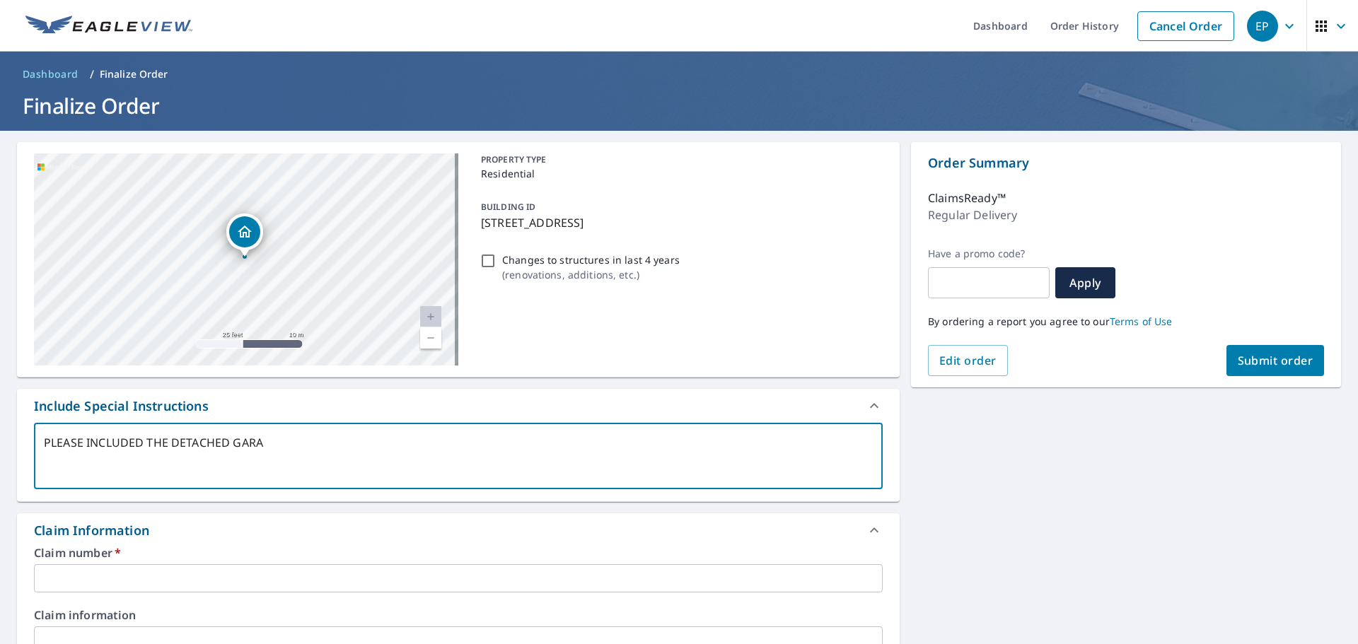
type textarea "x"
type textarea "PLEASE INCLUDED THE DETACHED GARAGE"
type textarea "x"
type textarea "PLEASE INCLUDED THE DETACHED GARAGE"
type textarea "x"
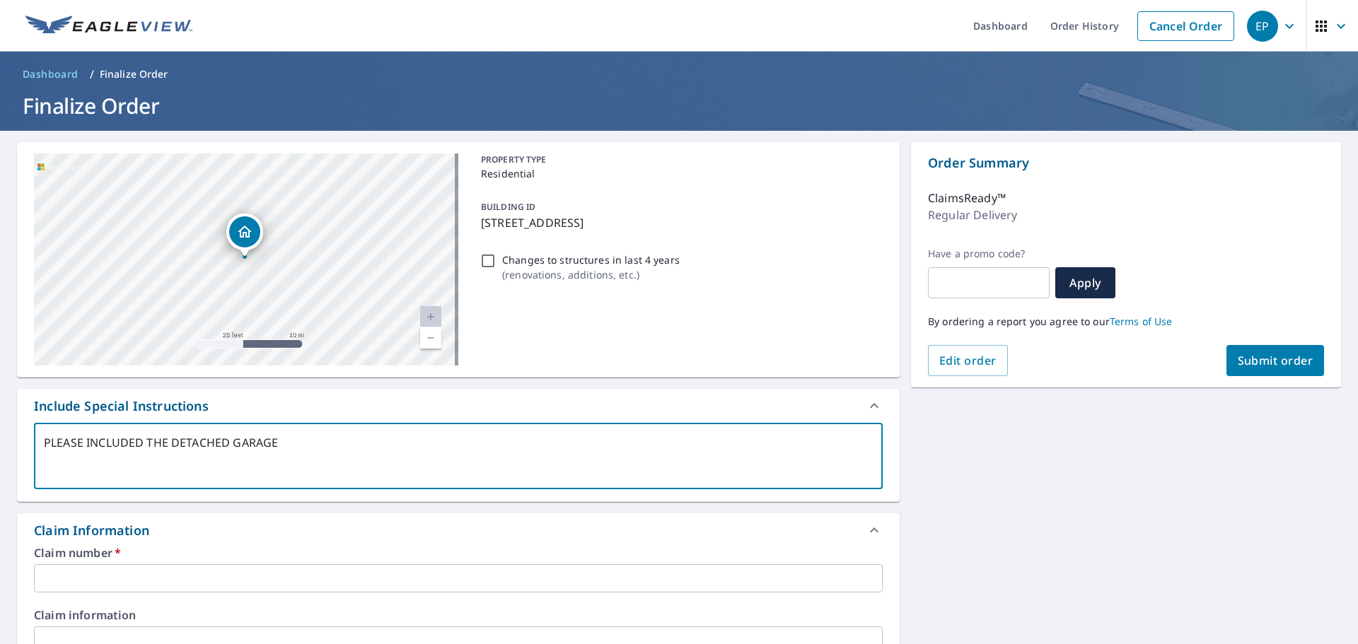
type textarea "PLEASE INCLUDED THE DETACHED GARAGE W"
type textarea "x"
type textarea "PLEASE INCLUDED THE DETACHED GARAGE WI"
type textarea "x"
type textarea "PLEASE INCLUDED THE DETACHED GARAGE WIT"
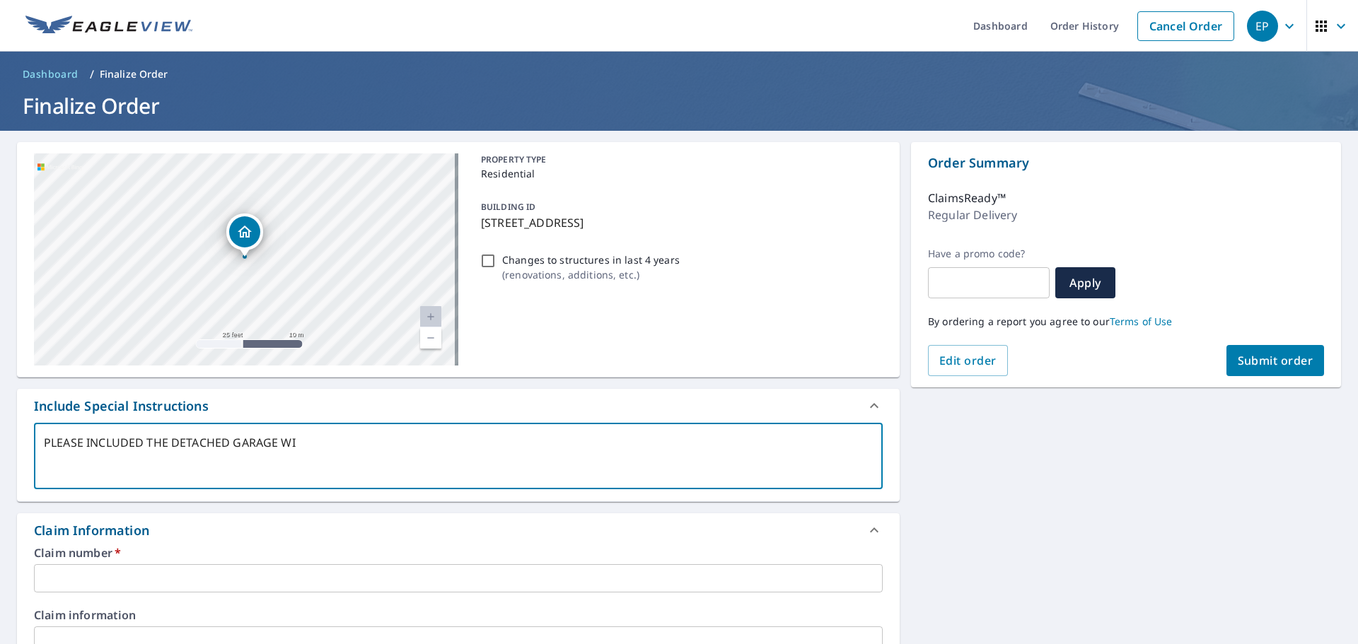
type textarea "x"
type textarea "PLEASE INCLUDED THE DETACHED GARAGE WITH"
type textarea "x"
type textarea "PLEASE INCLUDED THE DETACHED GARAGE WITH"
type textarea "x"
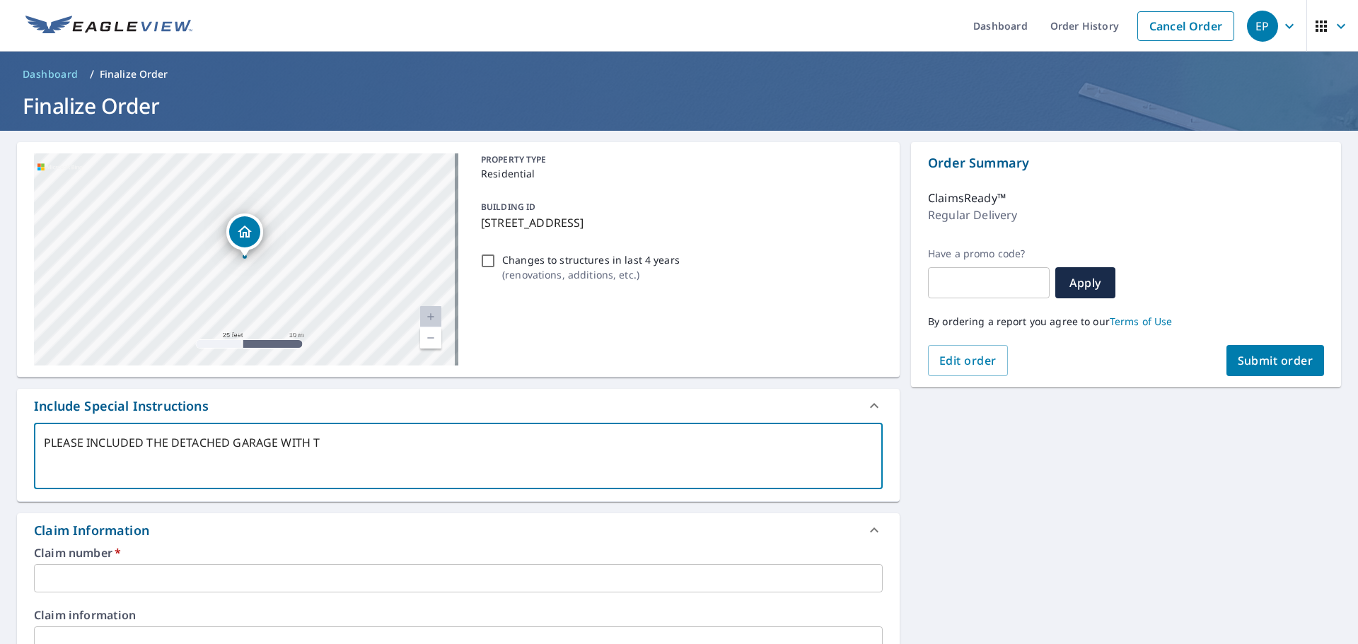
type textarea "PLEASE INCLUDED THE DETACHED GARAGE WITH TH"
type textarea "x"
type textarea "PLEASE INCLUDED THE DETACHED GARAGE WITH THE"
type textarea "x"
type textarea "PLEASE INCLUDED THE DETACHED GARAGE WITH THE"
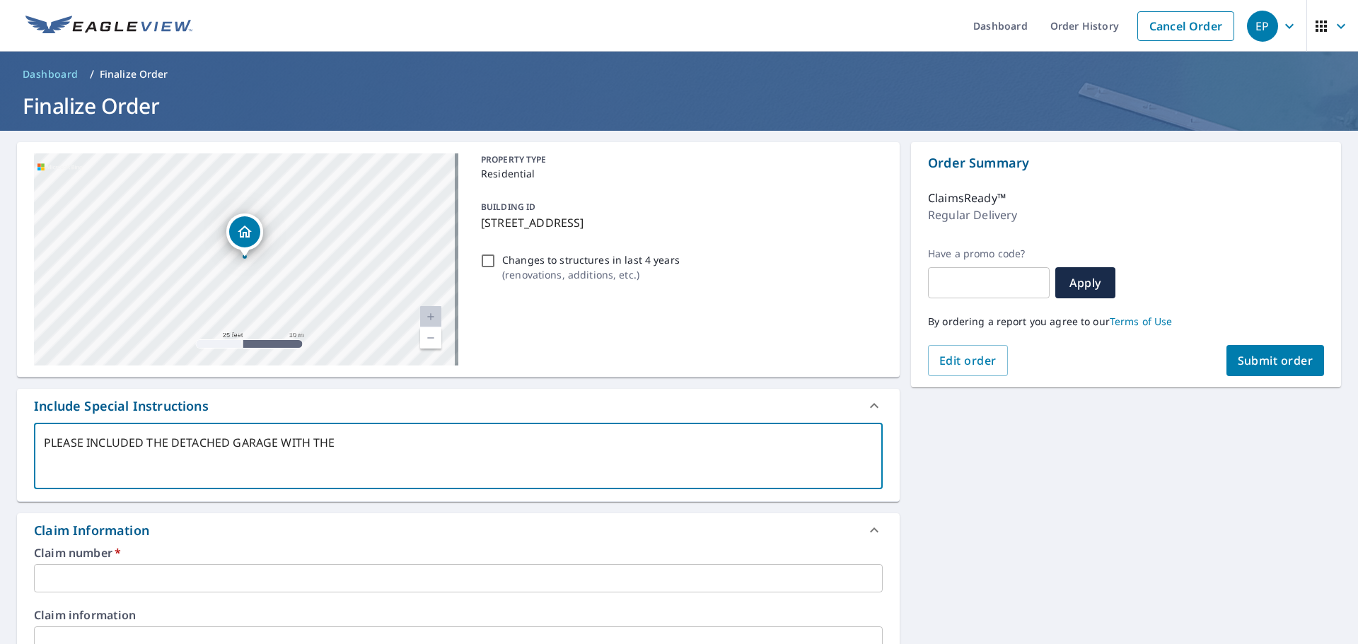
type textarea "x"
type textarea "PLEASE INCLUDED THE DETACHED GARAGE WITH THE H"
type textarea "x"
type textarea "PLEASE INCLUDED THE DETACHED GARAGE WITH THE HO"
type textarea "x"
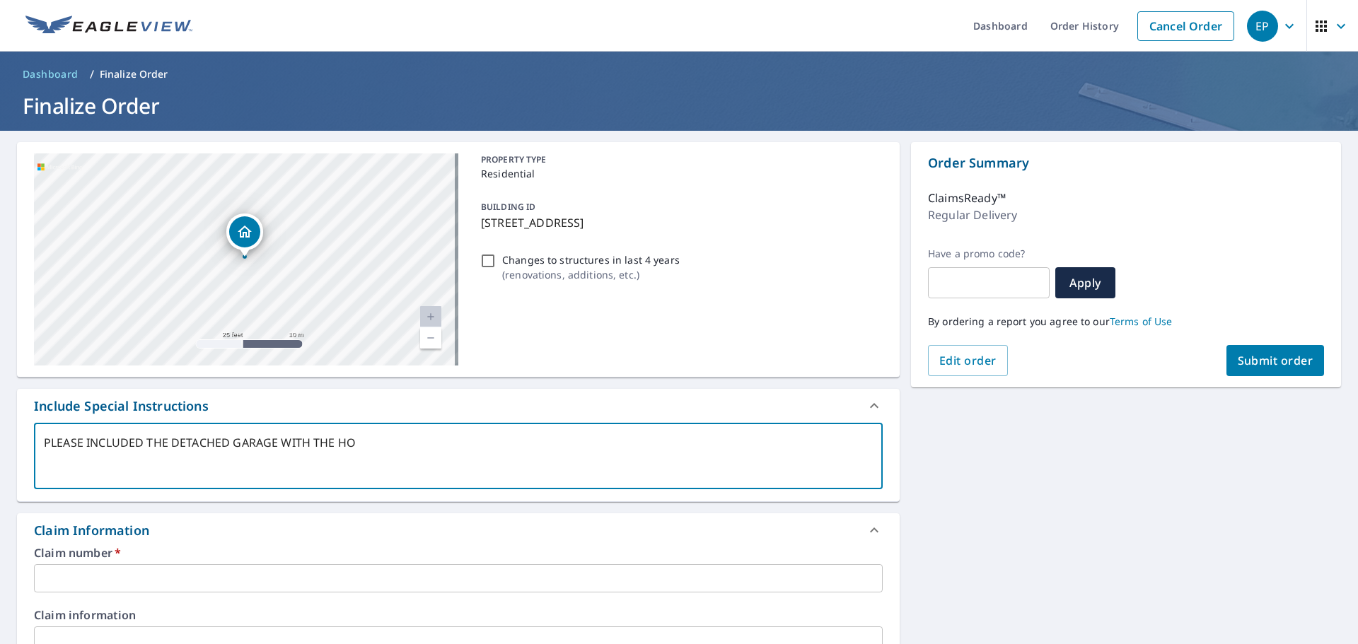
type textarea "PLEASE INCLUDED THE DETACHED GARAGE WITH THE HOU"
type textarea "x"
type textarea "PLEASE INCLUDED THE DETACHED GARAGE WITH THE HOUS"
type textarea "x"
type textarea "PLEASE INCLUDED THE DETACHED GARAGE WITH THE HOUSE"
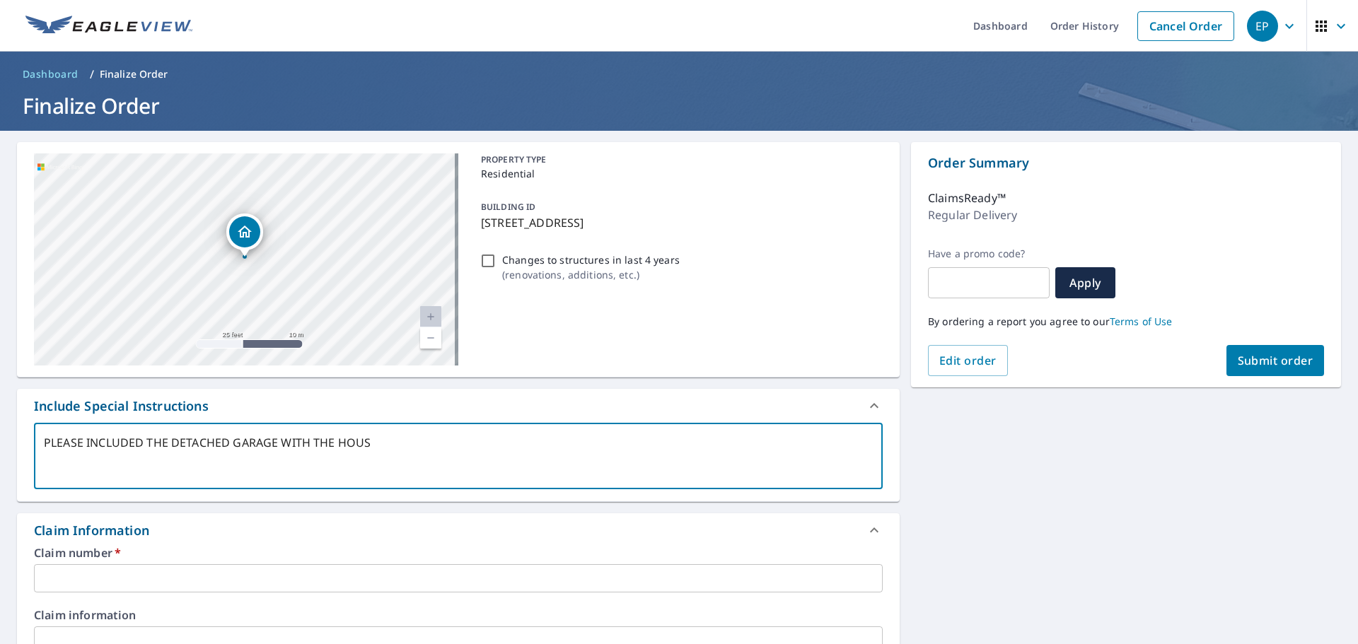
type textarea "x"
type textarea "PLEASE INCLUDED THE DETACHED GARAGE WITH THE HOUSE"
type textarea "x"
drag, startPoint x: 261, startPoint y: 168, endPoint x: 281, endPoint y: 199, distance: 37.9
click at [281, 199] on div "[STREET_ADDRESS]" at bounding box center [246, 259] width 424 height 212
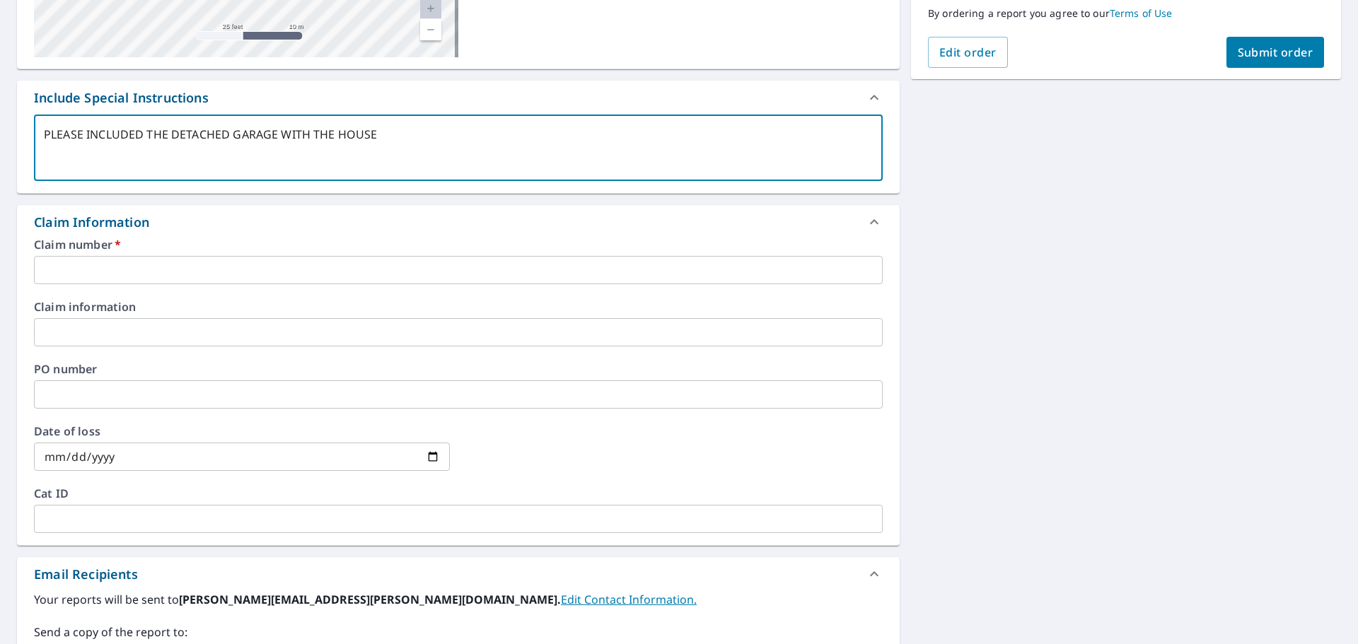
scroll to position [311, 0]
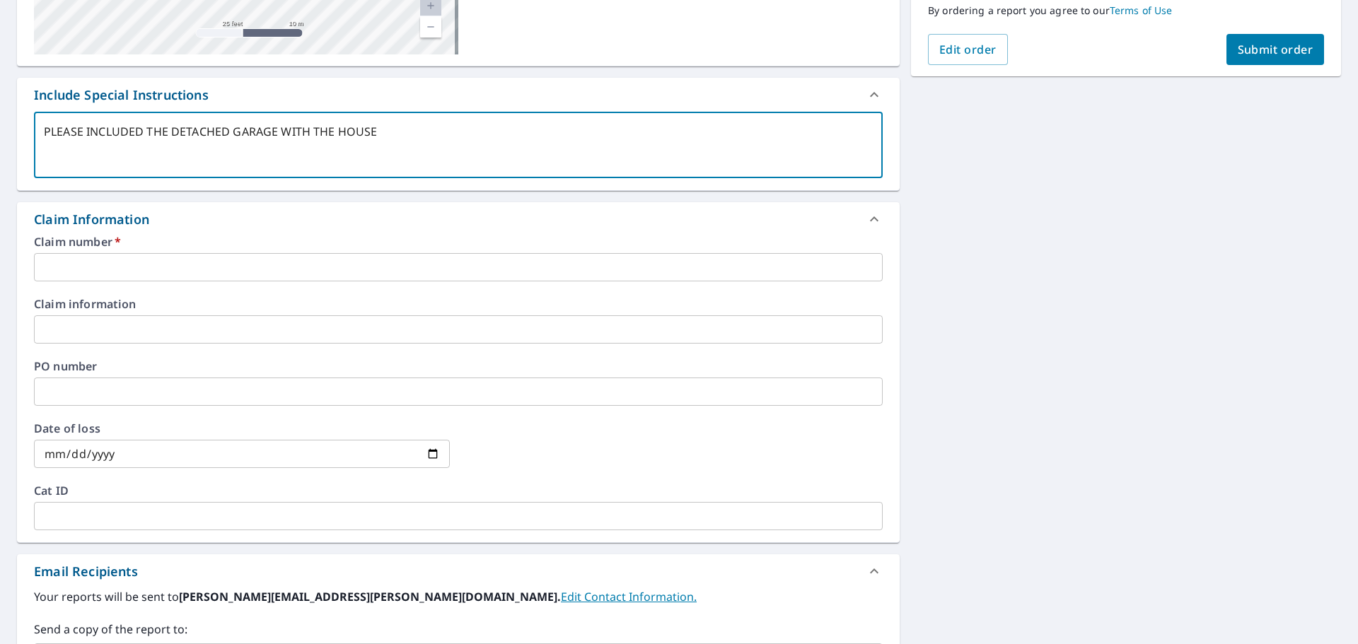
type textarea "PLEASE INCLUDED THE DETACHED GARAGE WITH THE HOUSE"
click at [95, 260] on input "text" at bounding box center [458, 267] width 849 height 28
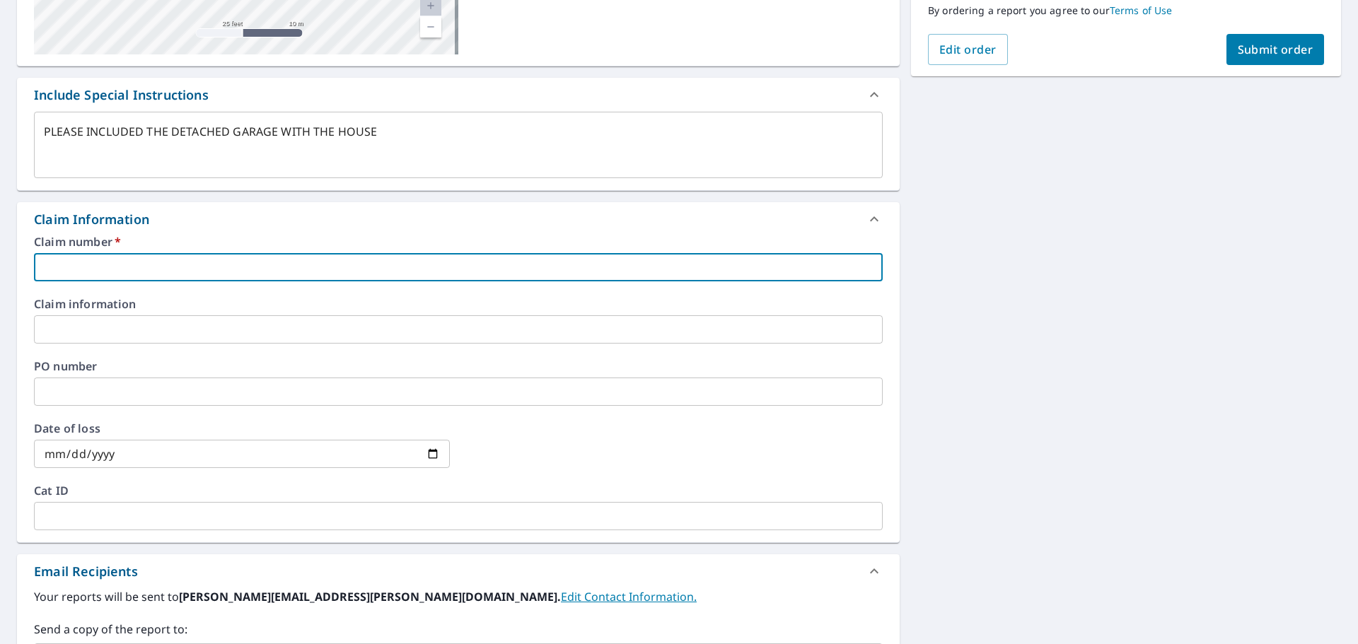
paste input "5039183498-1"
type textarea "x"
type input "5039183498-1"
click at [93, 330] on input "text" at bounding box center [458, 329] width 849 height 28
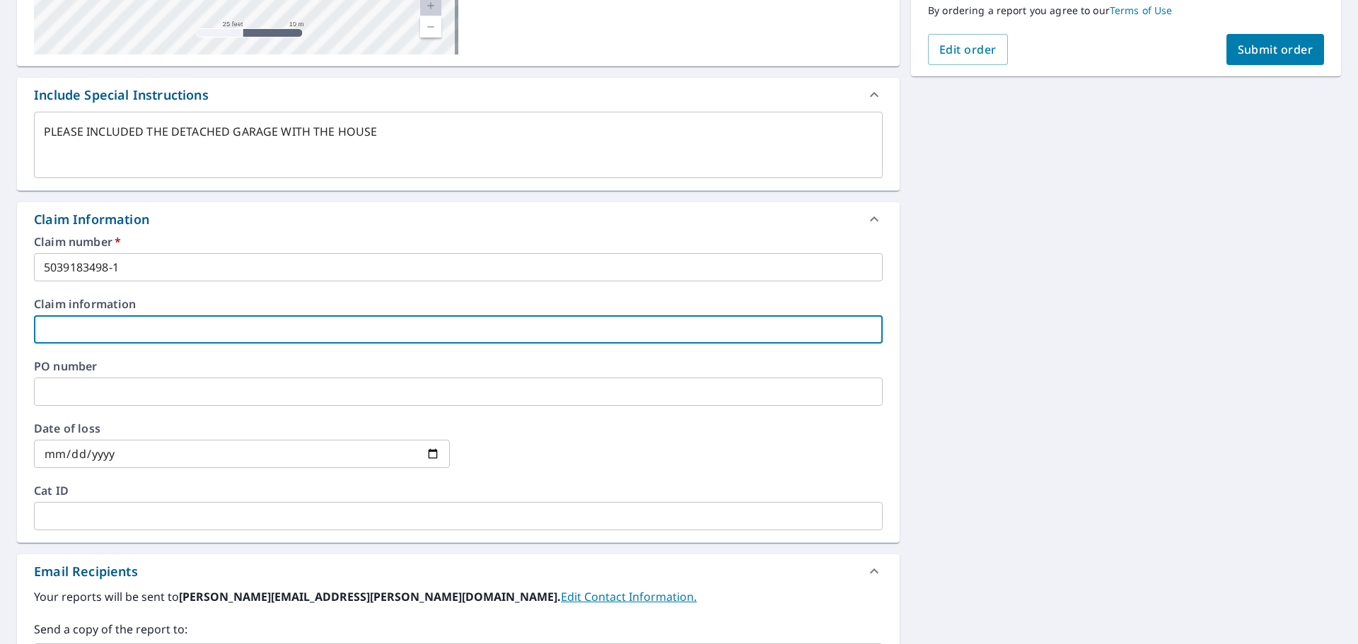
click at [433, 452] on input "date" at bounding box center [242, 454] width 416 height 28
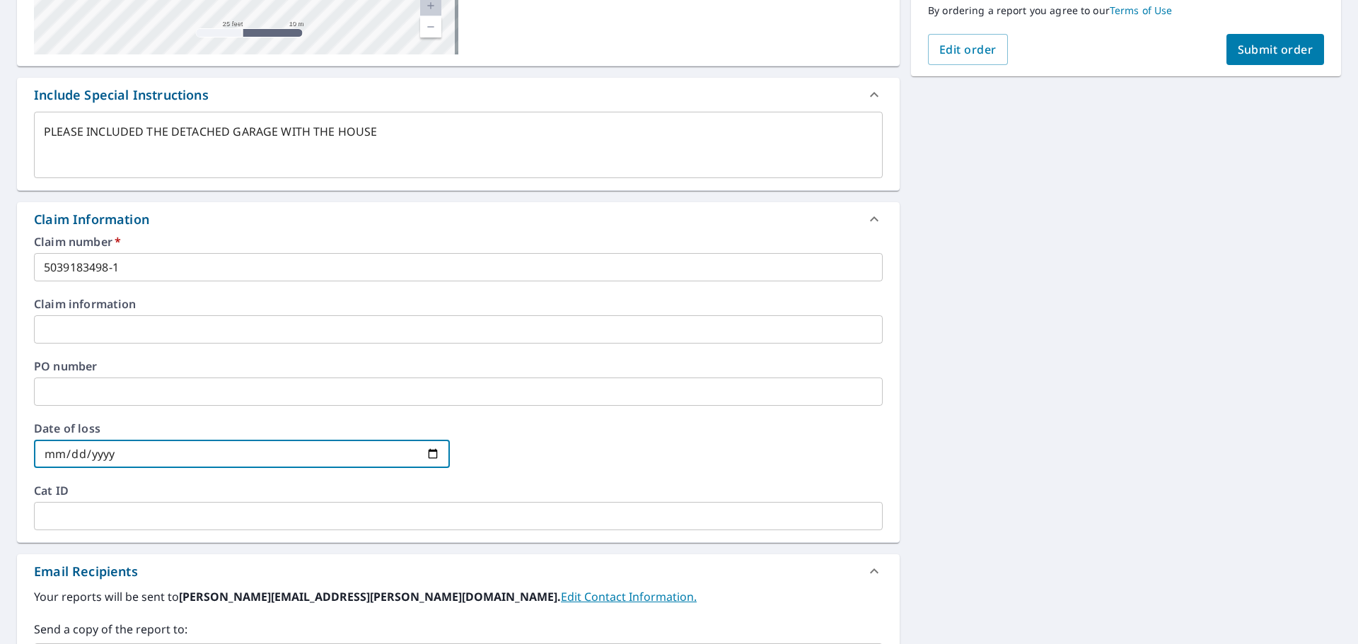
type textarea "x"
type input "[DATE]"
type textarea "x"
type input "[DATE]"
click at [594, 517] on input "text" at bounding box center [458, 516] width 849 height 28
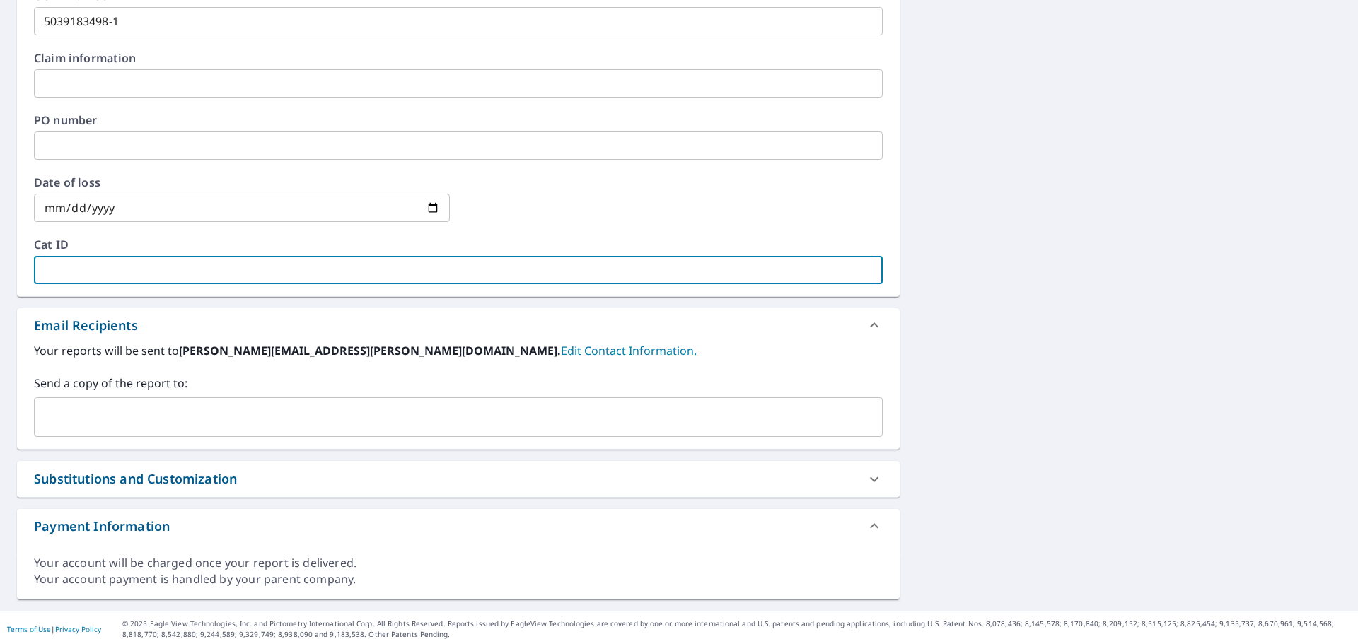
scroll to position [560, 0]
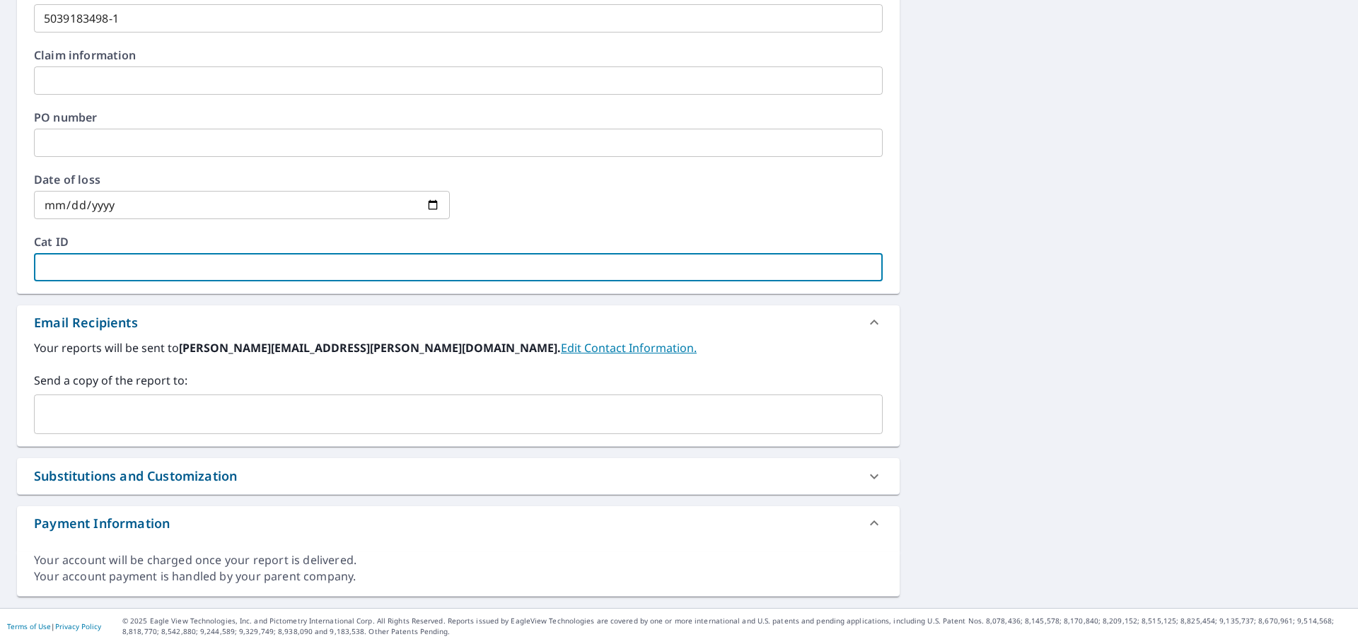
click at [188, 422] on input "text" at bounding box center [447, 414] width 815 height 27
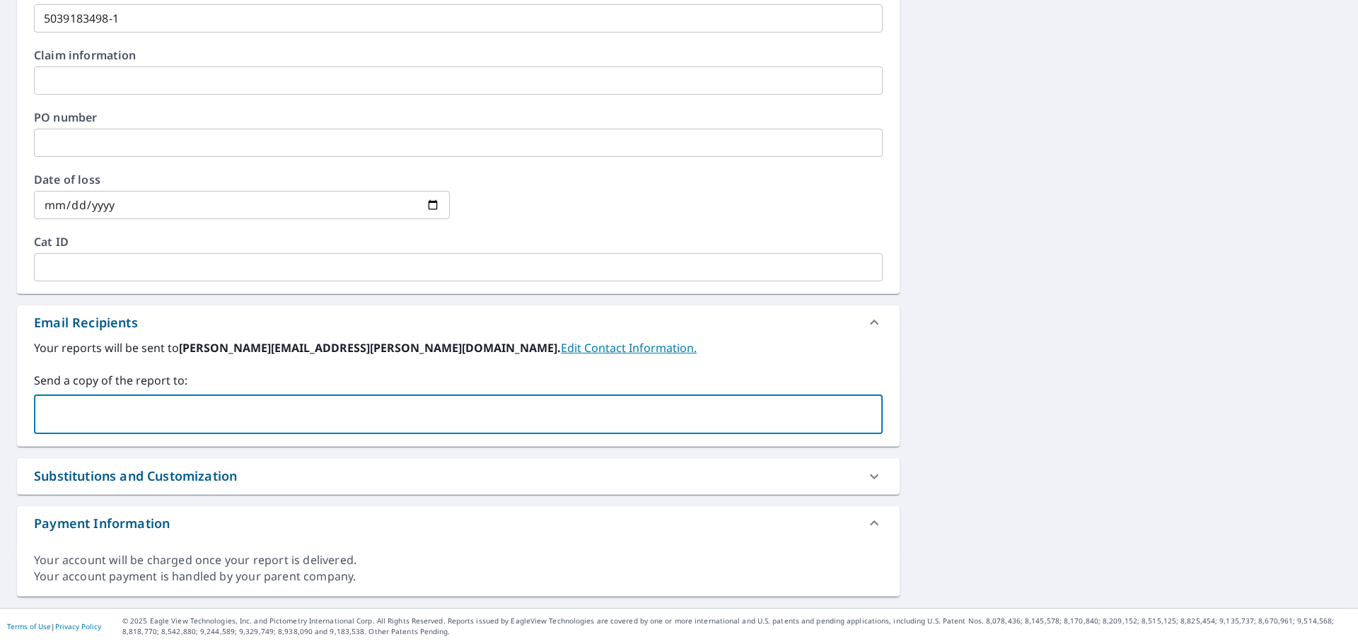
paste input "[PERSON_NAME][EMAIL_ADDRESS][PERSON_NAME][DOMAIN_NAME]"
type input "[PERSON_NAME][EMAIL_ADDRESS][PERSON_NAME][DOMAIN_NAME]"
type textarea "x"
click at [1015, 450] on div "[STREET_ADDRESS] Aerial Road A standard road map Aerial A detailed look from ab…" at bounding box center [679, 89] width 1358 height 1037
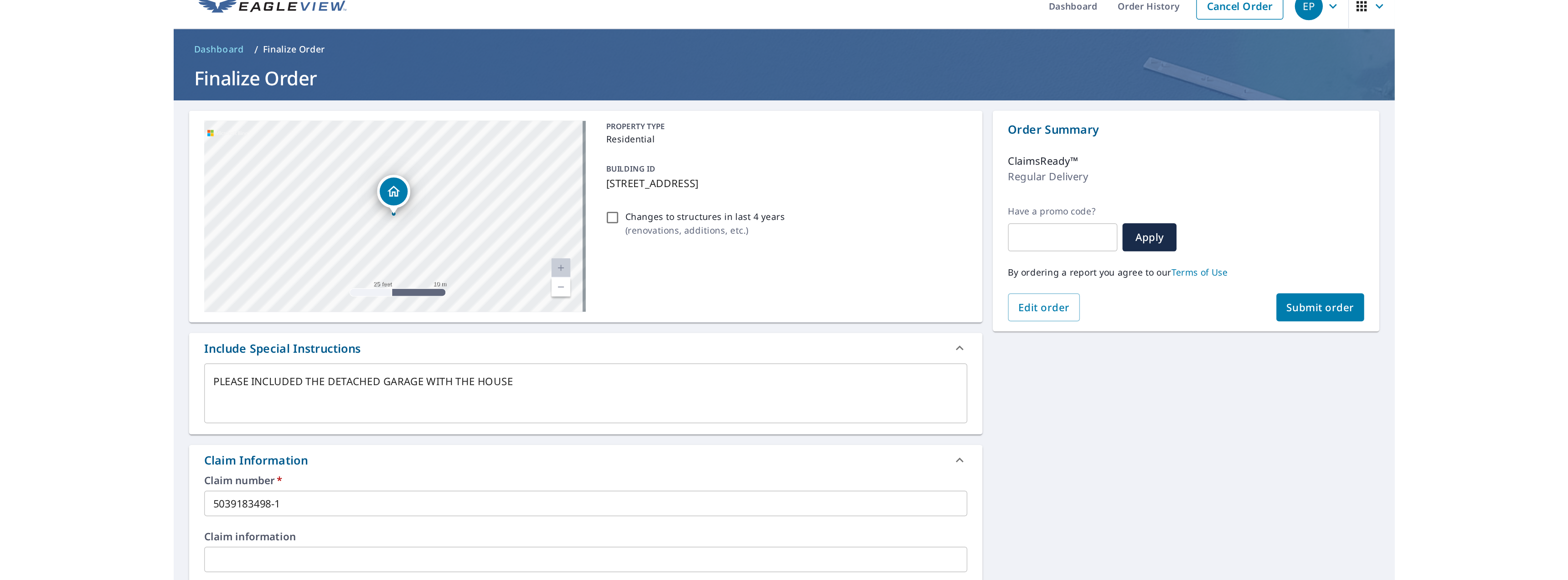
scroll to position [0, 0]
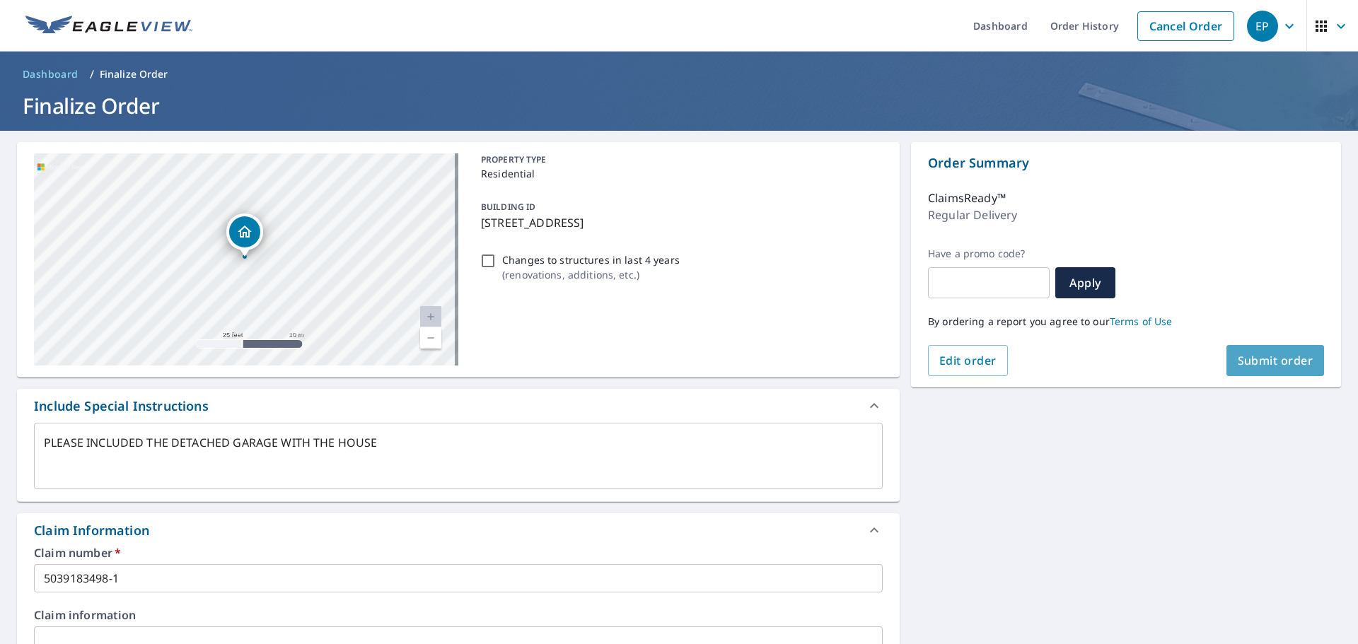
click at [1273, 355] on span "Submit order" at bounding box center [1275, 361] width 76 height 16
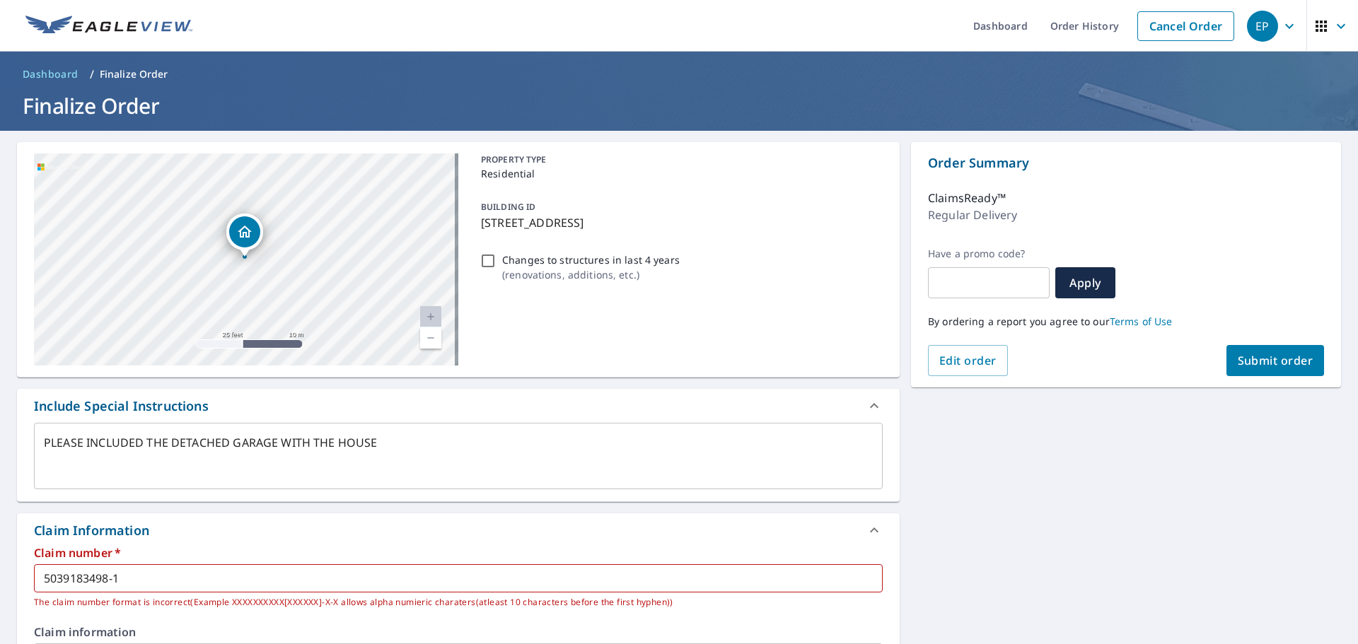
click at [46, 578] on input "5039183498-1" at bounding box center [458, 578] width 849 height 28
click at [148, 578] on input "5039183498-1" at bounding box center [458, 578] width 849 height 28
type textarea "x"
type input "5039183498-"
type textarea "x"
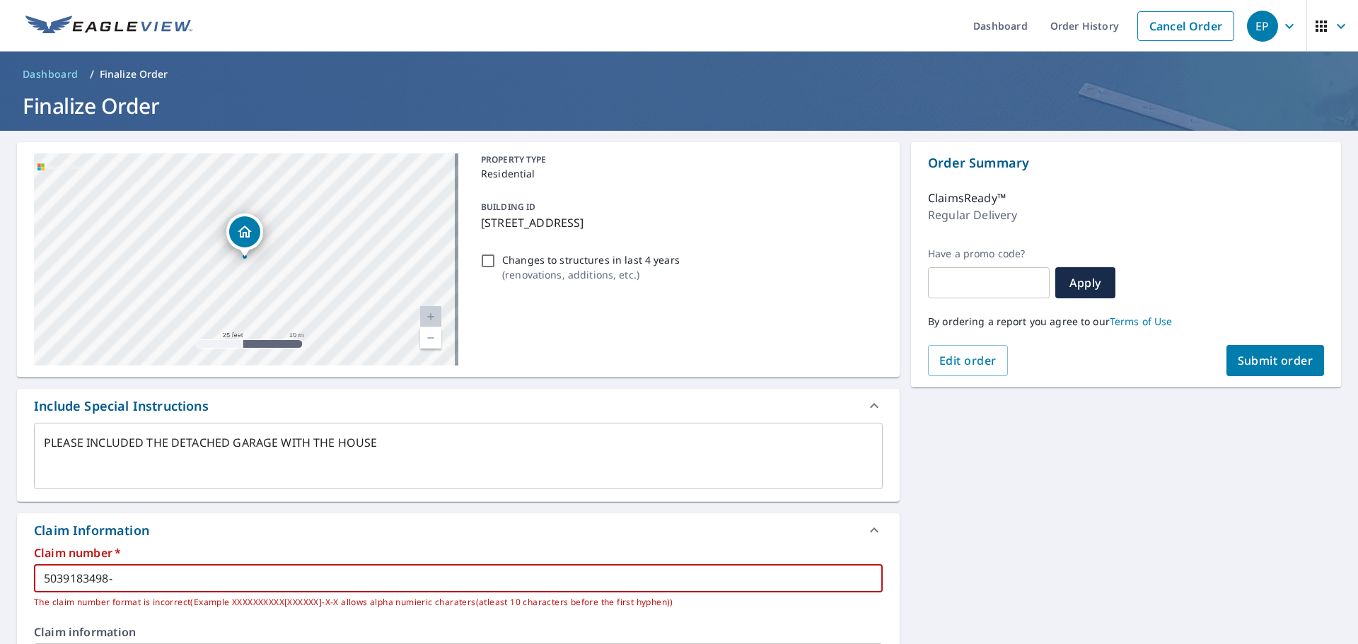
type input "5039183498"
type textarea "x"
type input "5039183498-"
type textarea "x"
type input "5039183498-1"
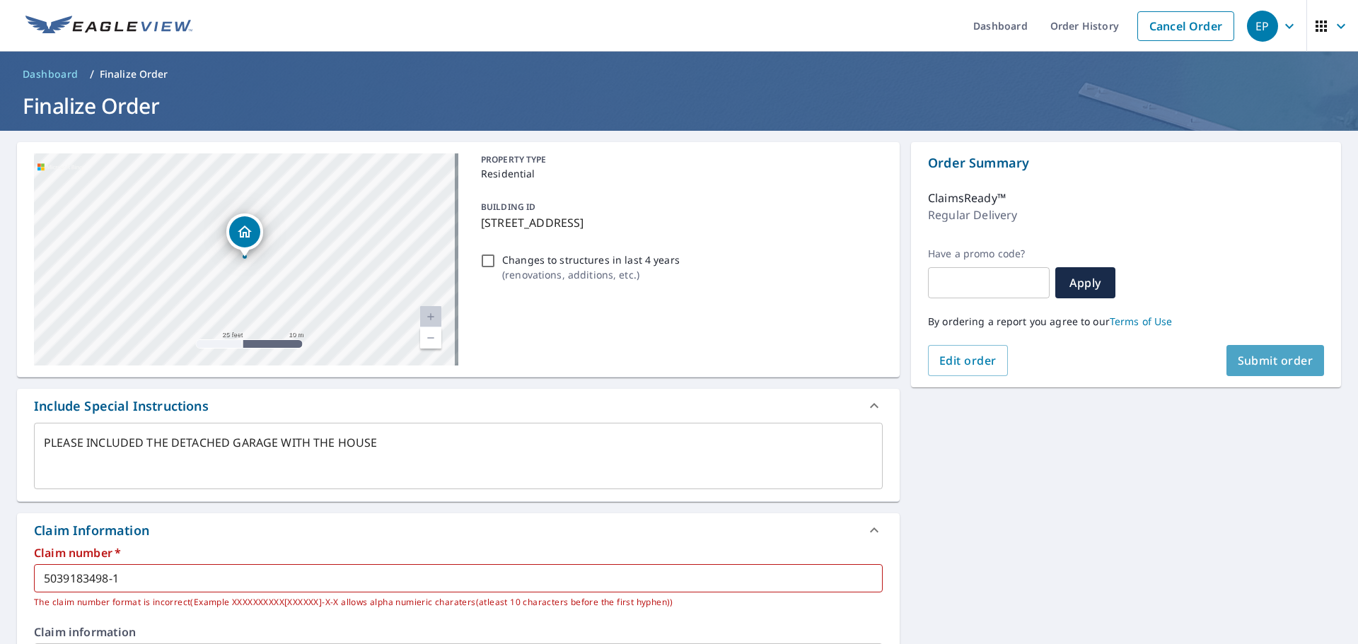
click at [1252, 365] on span "Submit order" at bounding box center [1275, 361] width 76 height 16
click at [154, 578] on input "5039183498-1" at bounding box center [458, 578] width 849 height 28
type textarea "x"
type input "5039183498-"
type textarea "x"
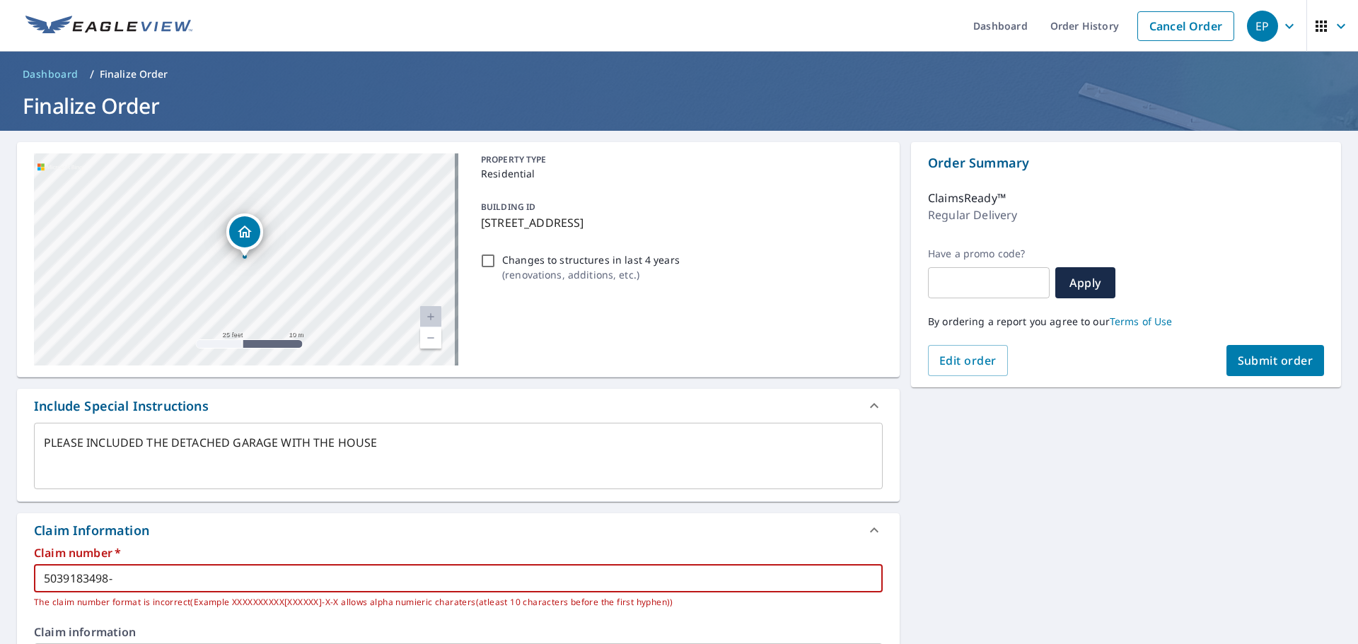
type input "5039183498"
type textarea "x"
type input "50391834981"
click at [1279, 361] on span "Submit order" at bounding box center [1275, 361] width 76 height 16
click at [158, 588] on input "50391834981" at bounding box center [458, 578] width 849 height 28
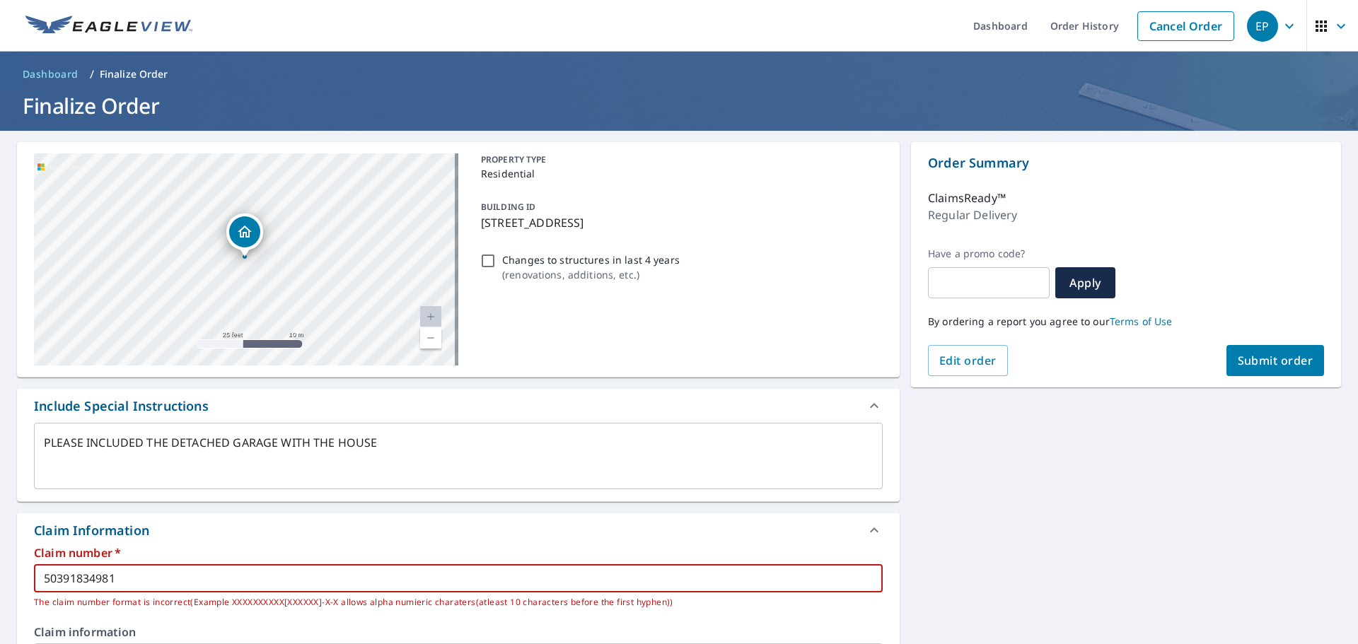
type textarea "x"
type input "50391834981-"
type textarea "x"
type input "50391834981-1"
click at [1264, 362] on span "Submit order" at bounding box center [1275, 361] width 76 height 16
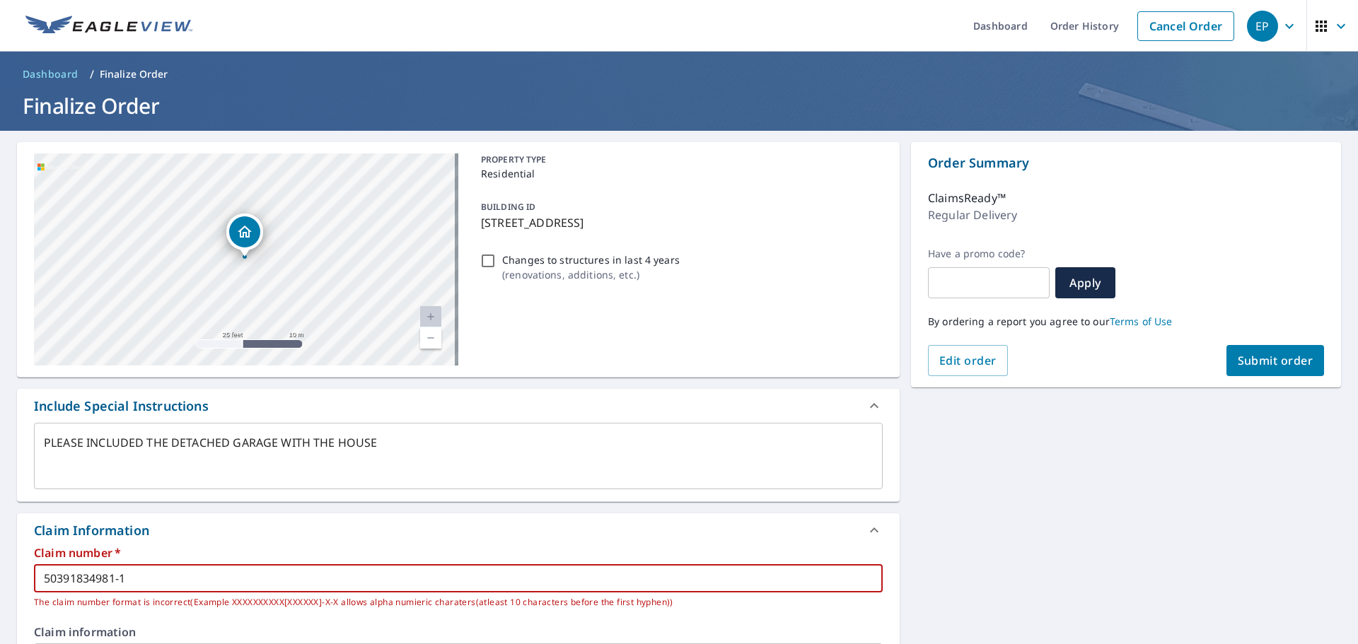
drag, startPoint x: 262, startPoint y: 592, endPoint x: 0, endPoint y: 598, distance: 262.4
click at [0, 598] on div "[STREET_ADDRESS] Aerial Road A standard road map Aerial A detailed look from ab…" at bounding box center [679, 606] width 1358 height 950
type textarea "x"
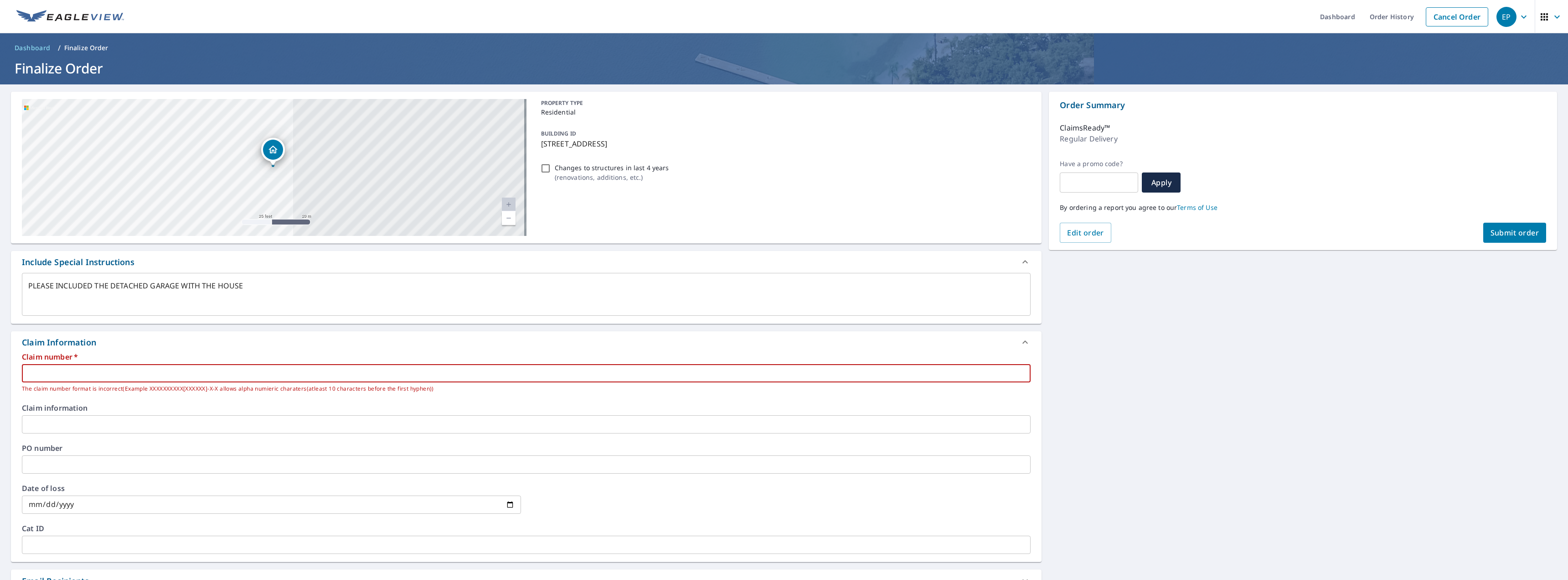
click at [144, 375] on input "text" at bounding box center [526, 373] width 1009 height 18
click at [48, 374] on input "text" at bounding box center [526, 373] width 1009 height 18
type textarea "x"
type input "5"
type textarea "x"
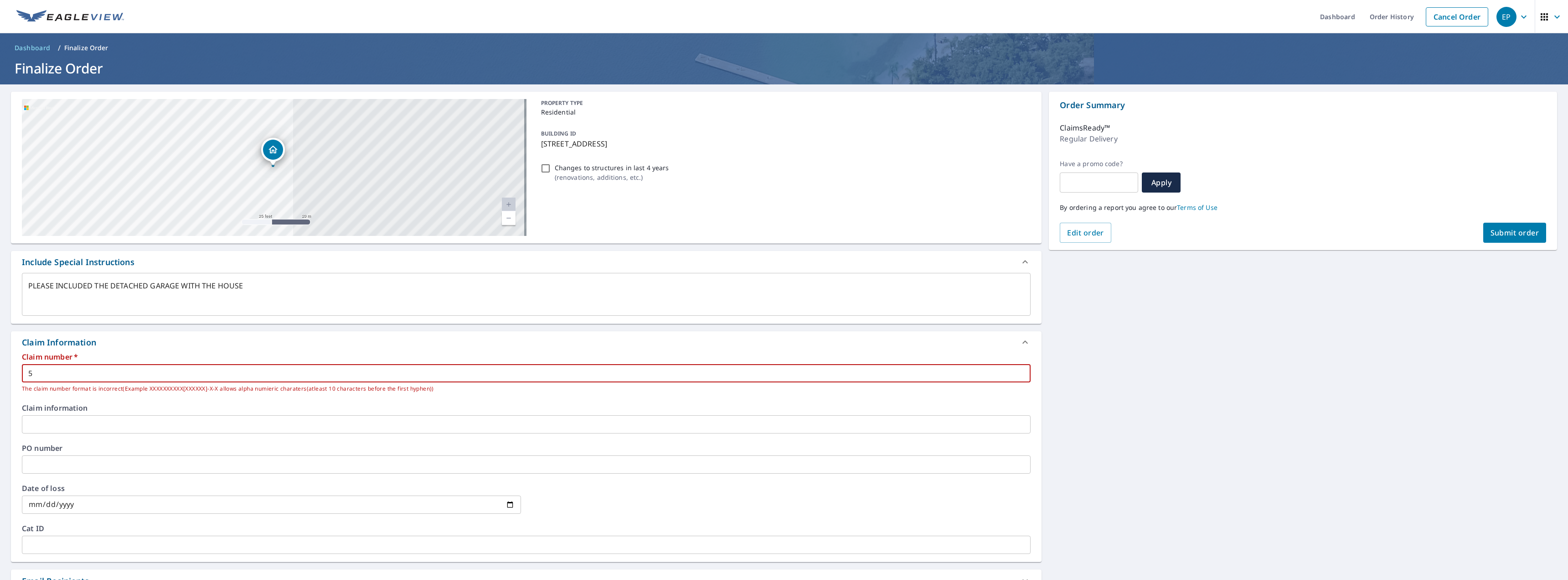
type input "50"
type textarea "x"
type input "503"
type textarea "x"
type input "5039"
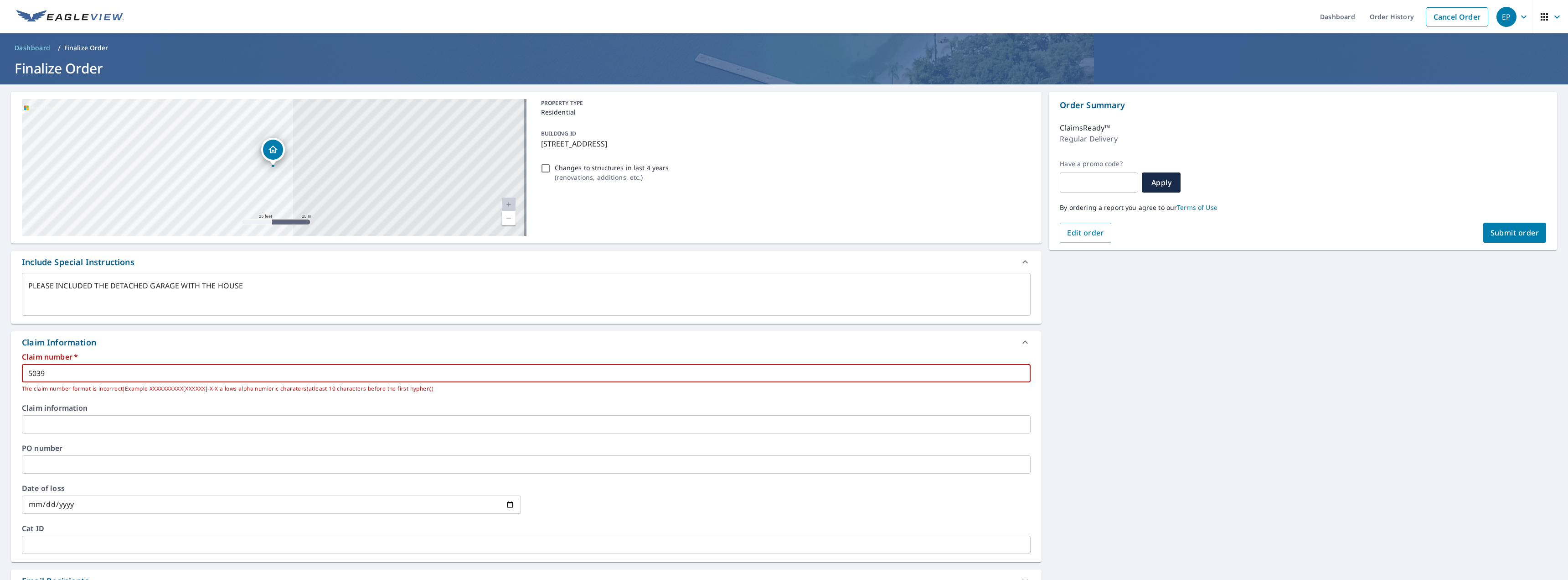
type textarea "x"
type input "50391"
type textarea "x"
type input "503918"
type textarea "x"
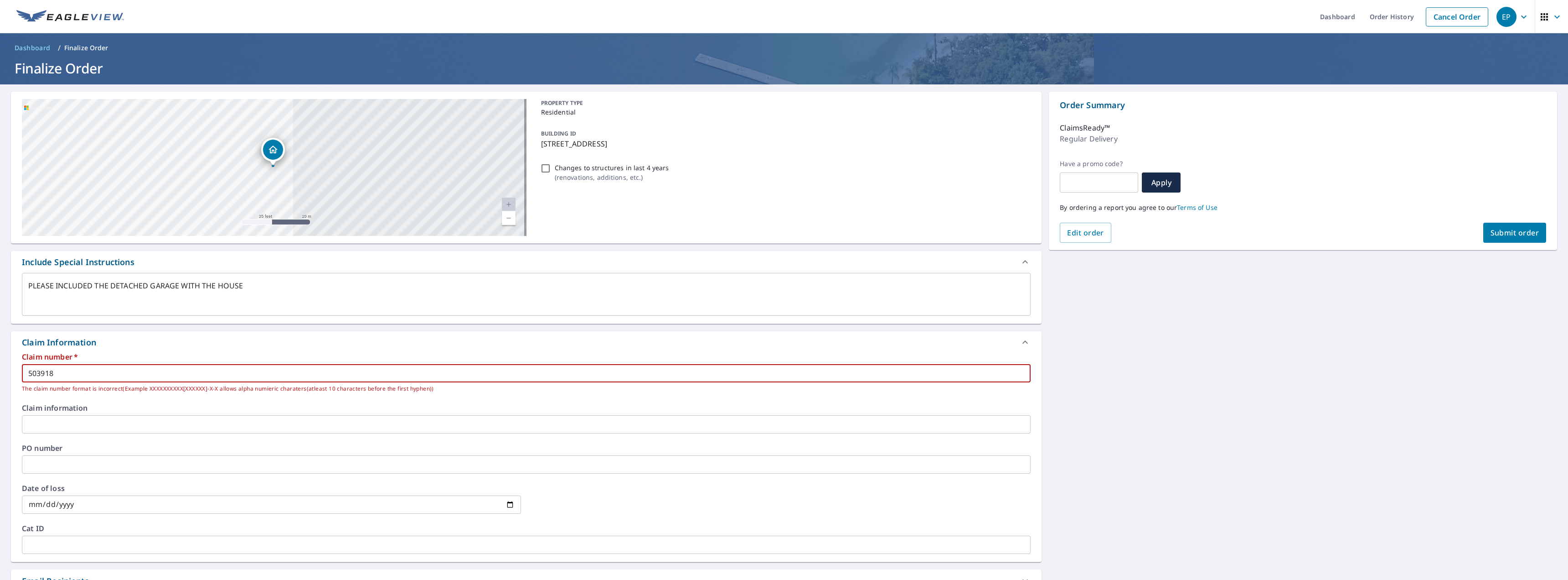
type input "5039183"
type textarea "x"
type input "50391834"
type textarea "x"
type input "503918349"
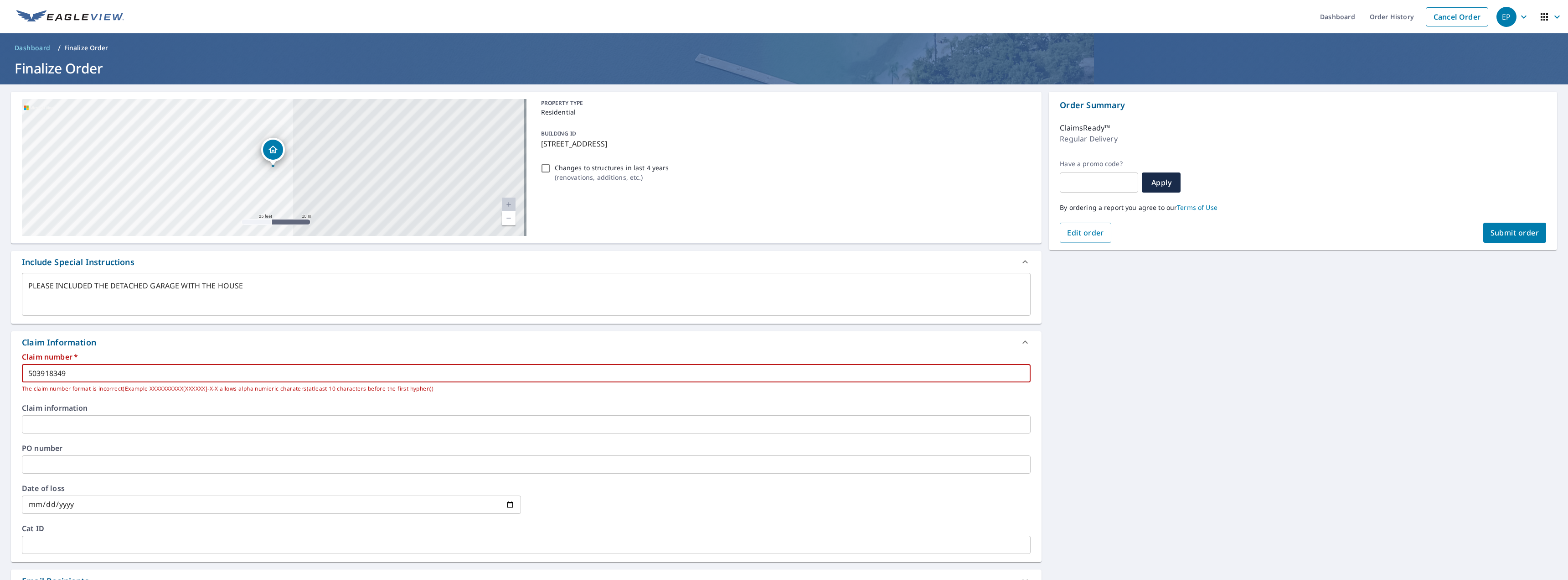
type textarea "x"
type input "5039183498"
type textarea "x"
type input "5039183498-"
type textarea "x"
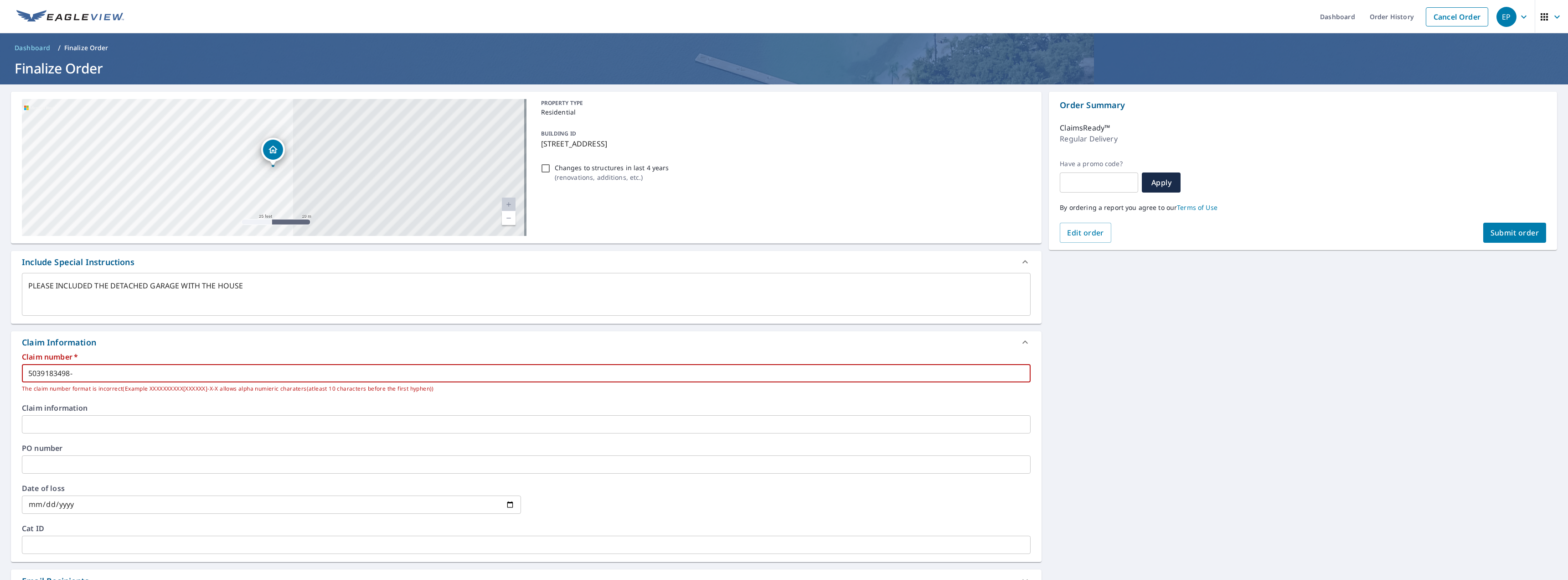
type input "5039183498-1"
type textarea "x"
type input "5039183498-1-"
type textarea "x"
type input "5039183498-1-1"
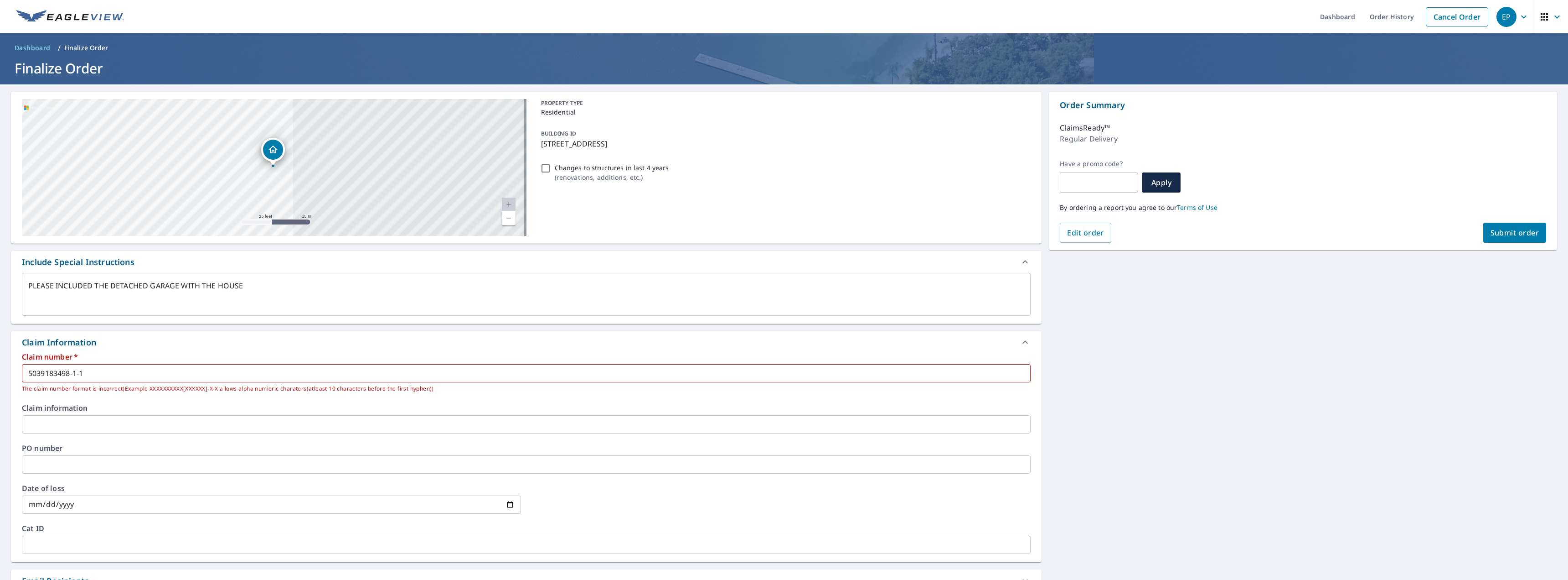
click at [875, 407] on div "[STREET_ADDRESS] Aerial Road A standard road map Aerial A detailed look from ab…" at bounding box center [784, 391] width 1568 height 613
click at [875, 237] on button "Submit order" at bounding box center [1515, 232] width 63 height 20
type textarea "x"
